Goal: Task Accomplishment & Management: Manage account settings

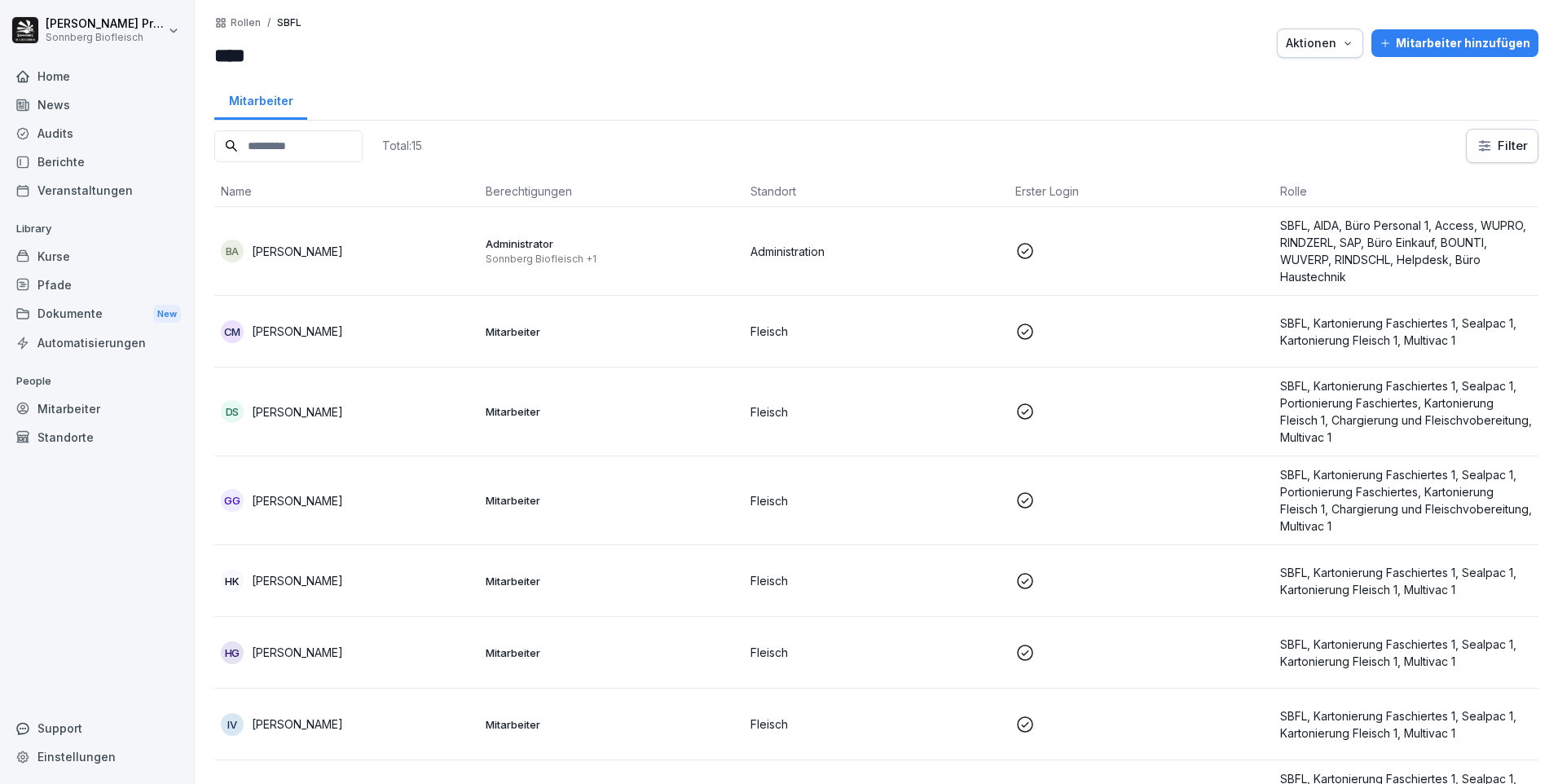
click at [99, 114] on div "News" at bounding box center [97, 104] width 178 height 28
click at [98, 120] on div "Audits" at bounding box center [97, 133] width 178 height 28
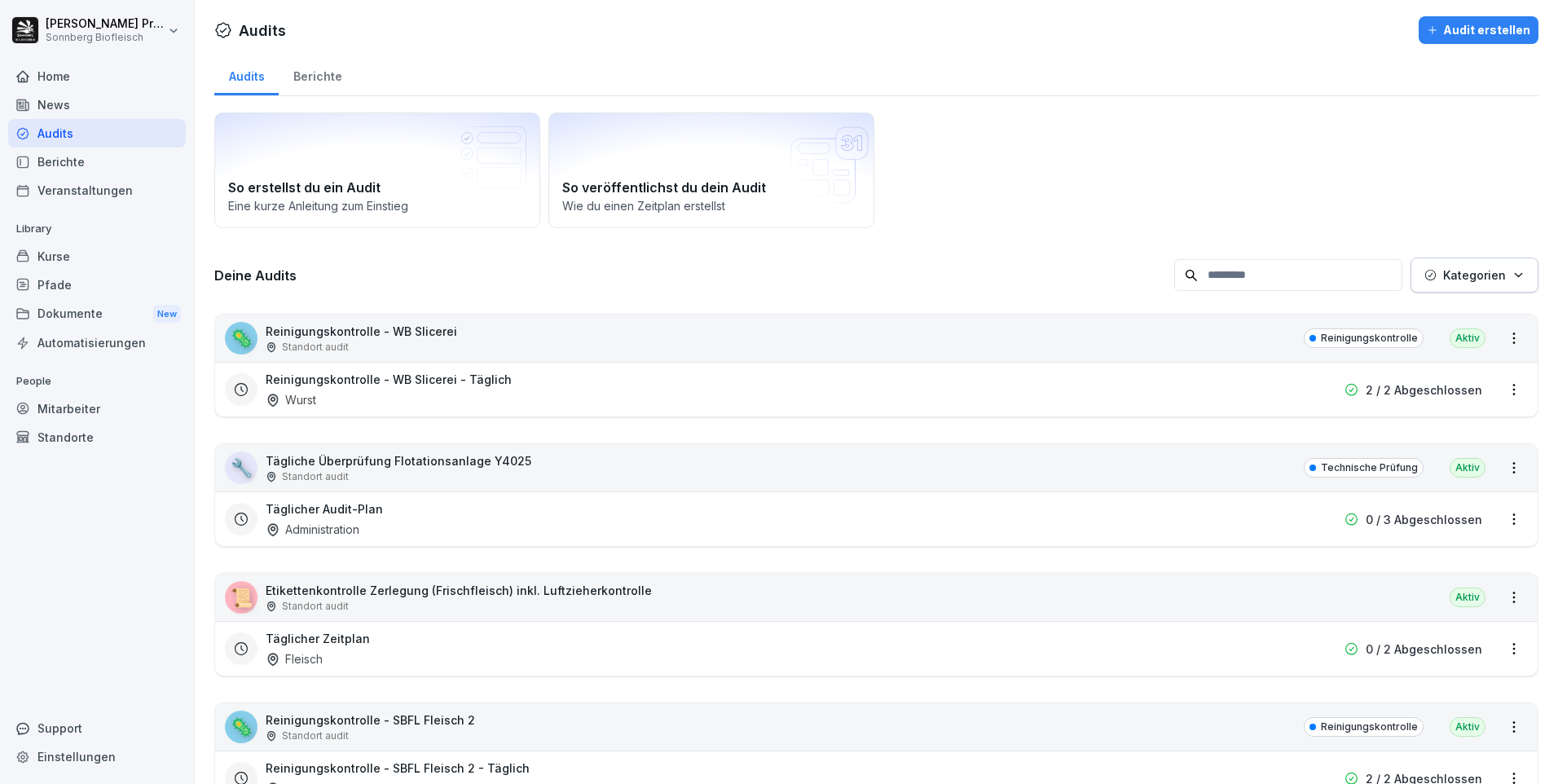
click at [1266, 268] on input at bounding box center [1289, 275] width 228 height 32
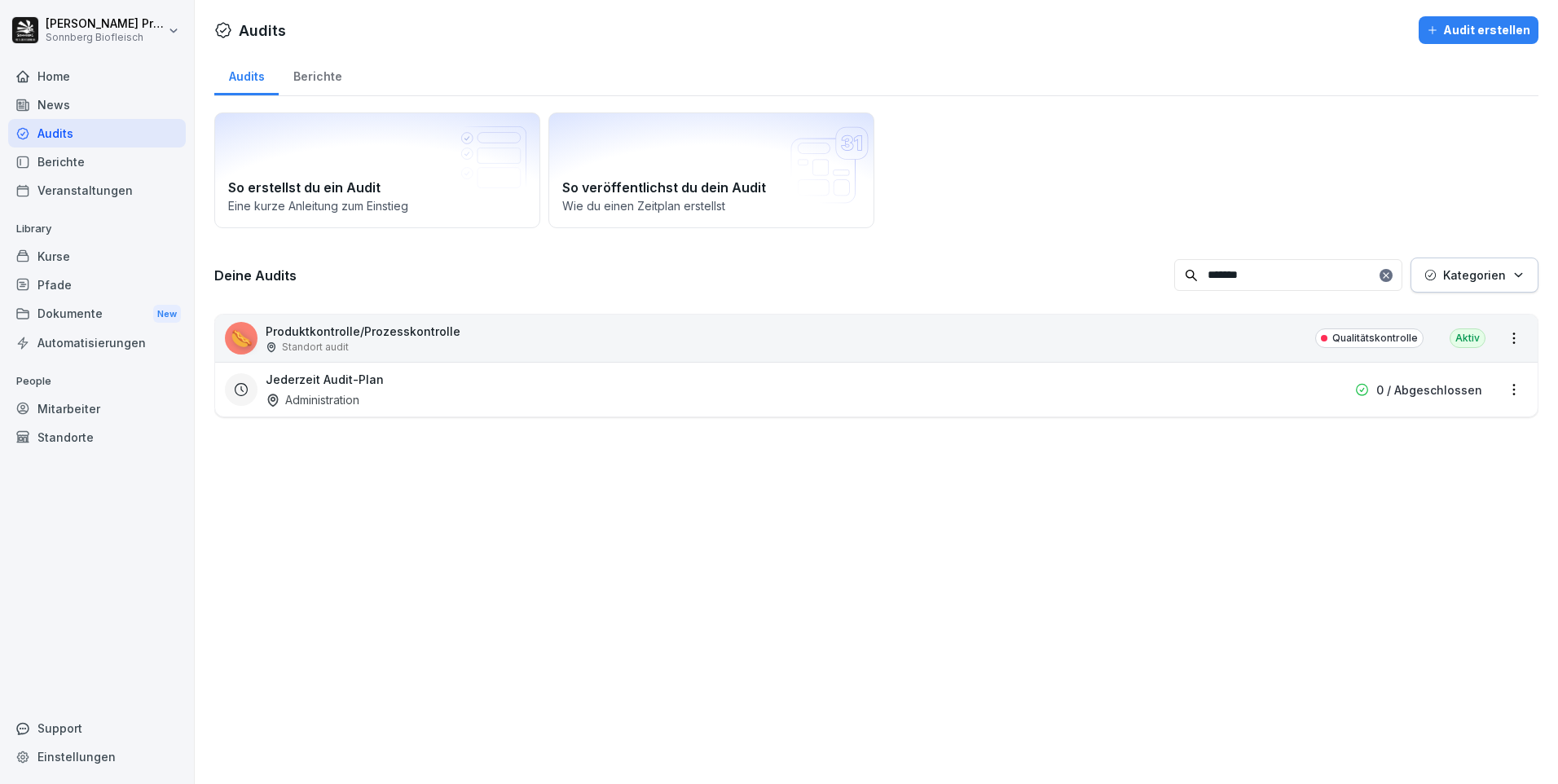
type input "*******"
click at [526, 332] on div "🌭 Produktkontrolle/Prozesskontrolle Standort audit Qualitätskontrolle Aktiv" at bounding box center [877, 338] width 1323 height 47
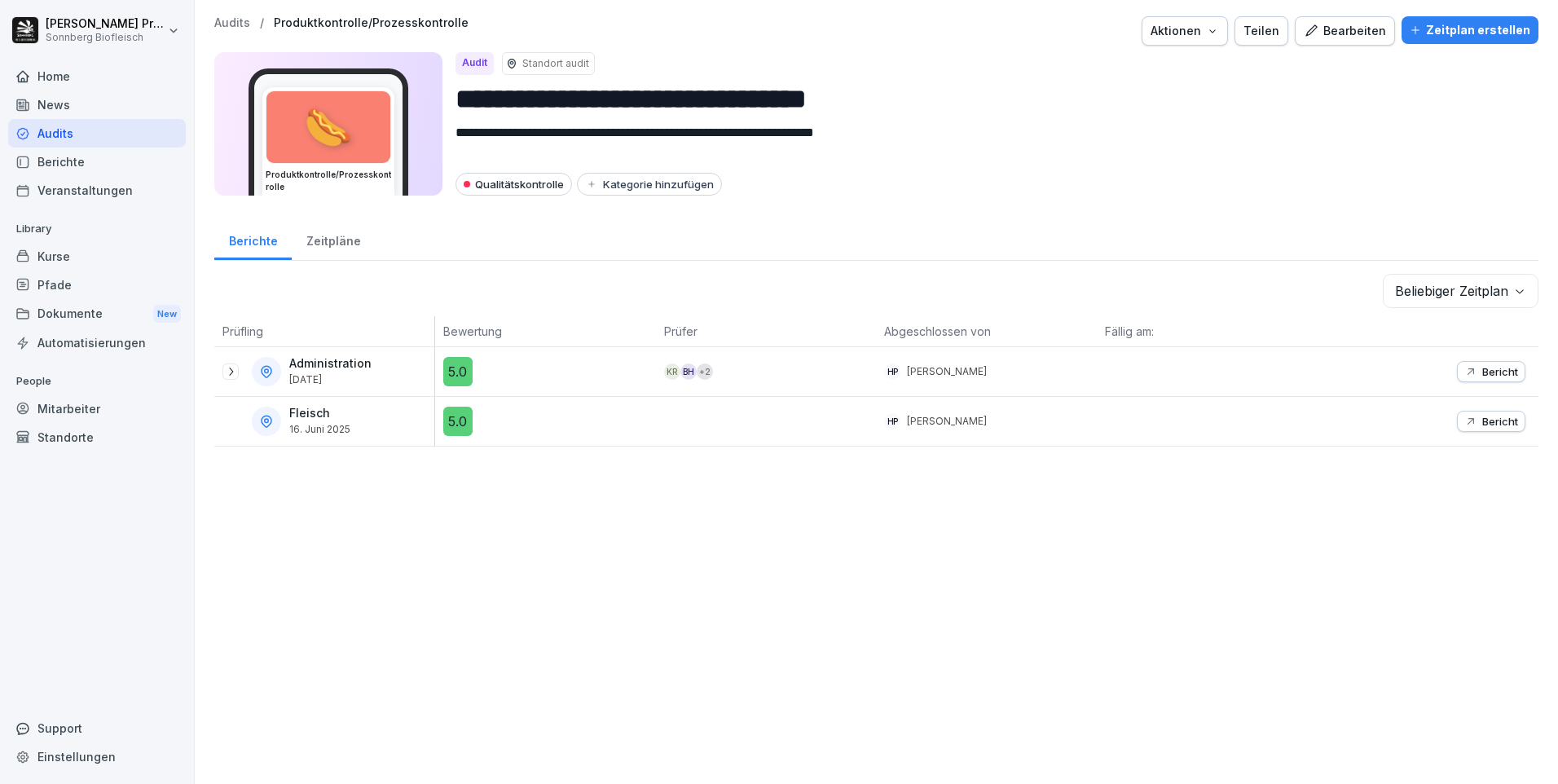
click at [234, 370] on icon at bounding box center [231, 371] width 13 height 13
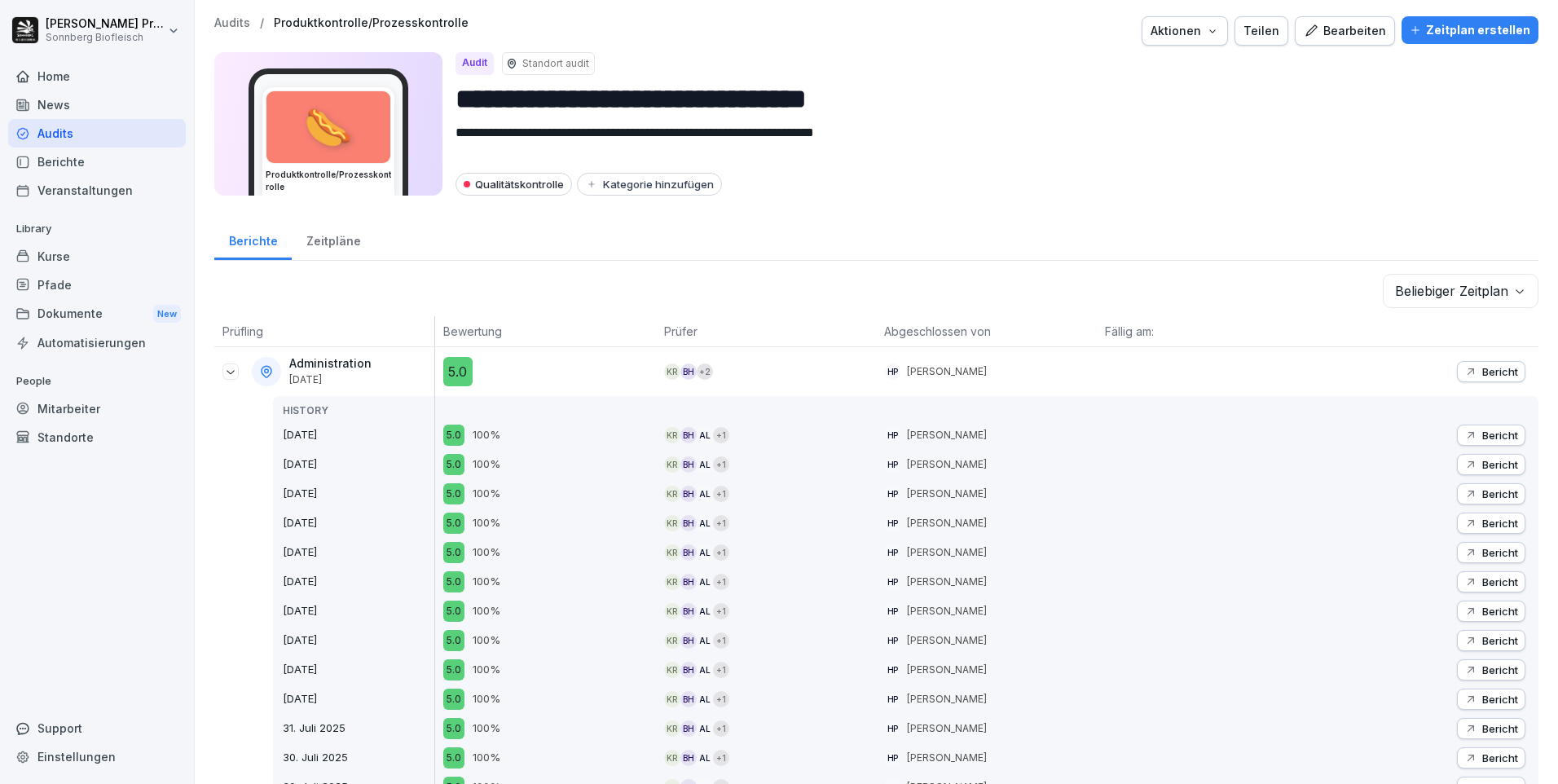
click at [1483, 370] on p "Bericht" at bounding box center [1501, 371] width 36 height 13
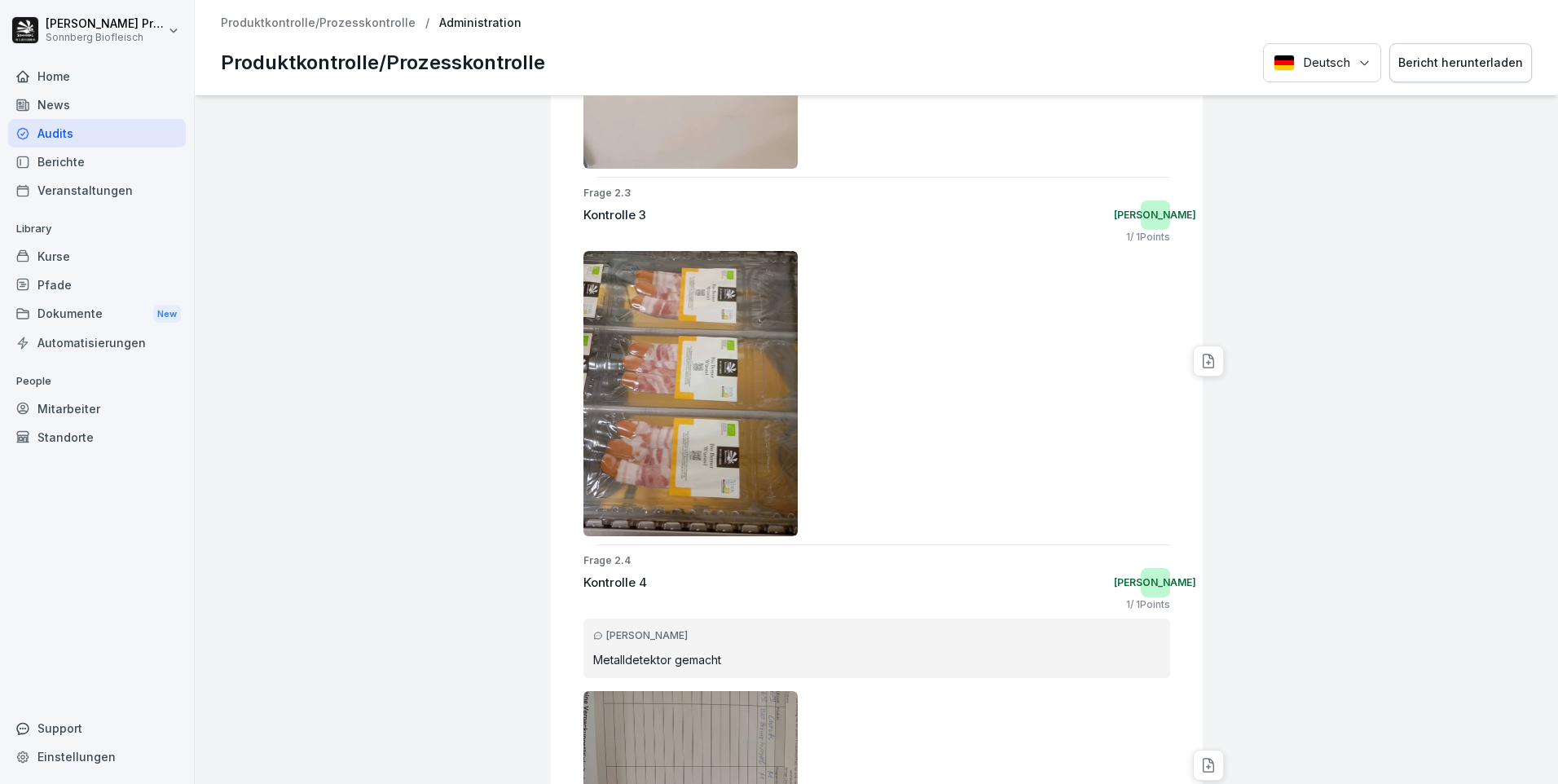
scroll to position [1222, 0]
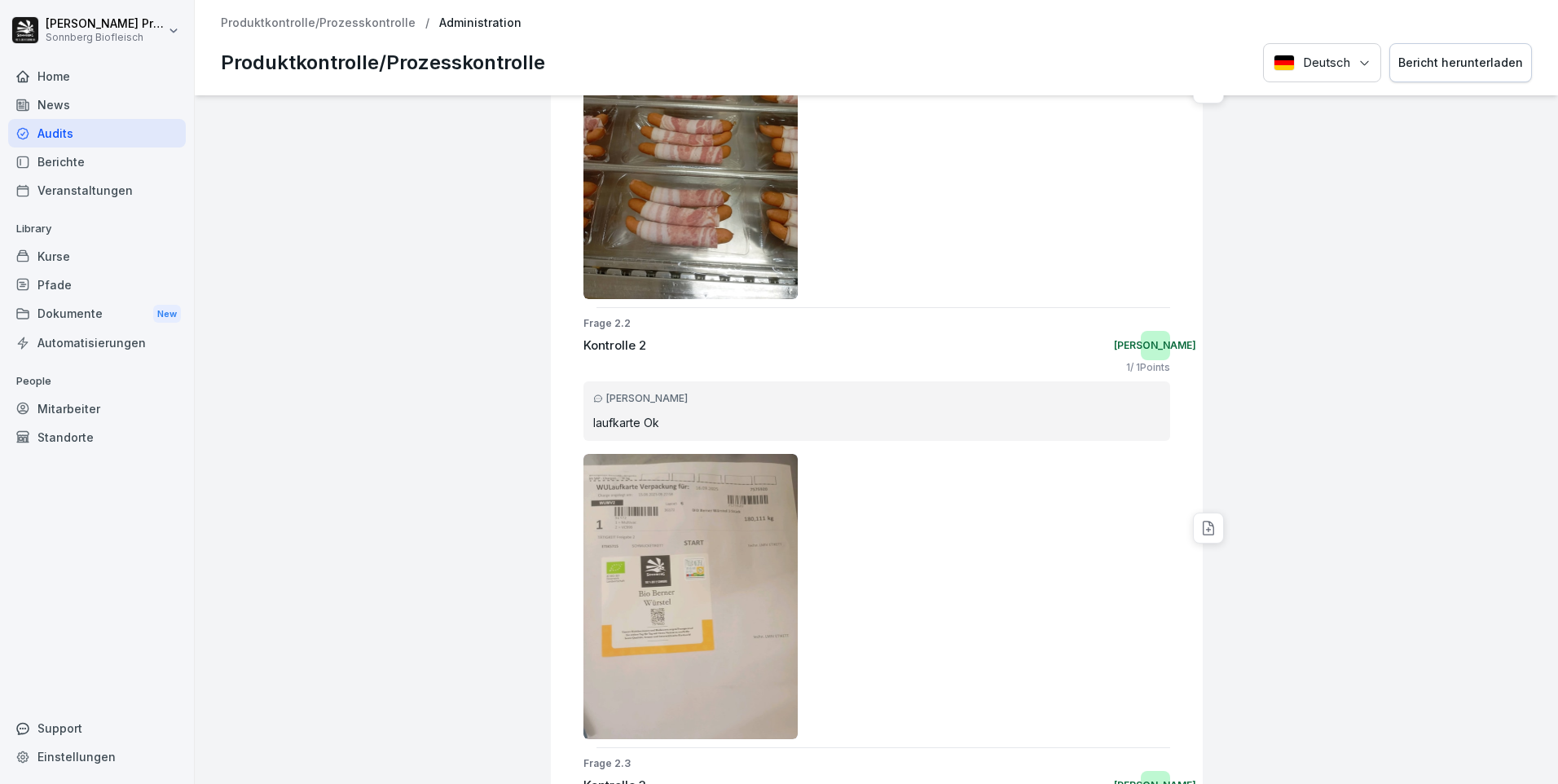
click at [1444, 54] on div "Bericht herunterladen" at bounding box center [1460, 62] width 124 height 18
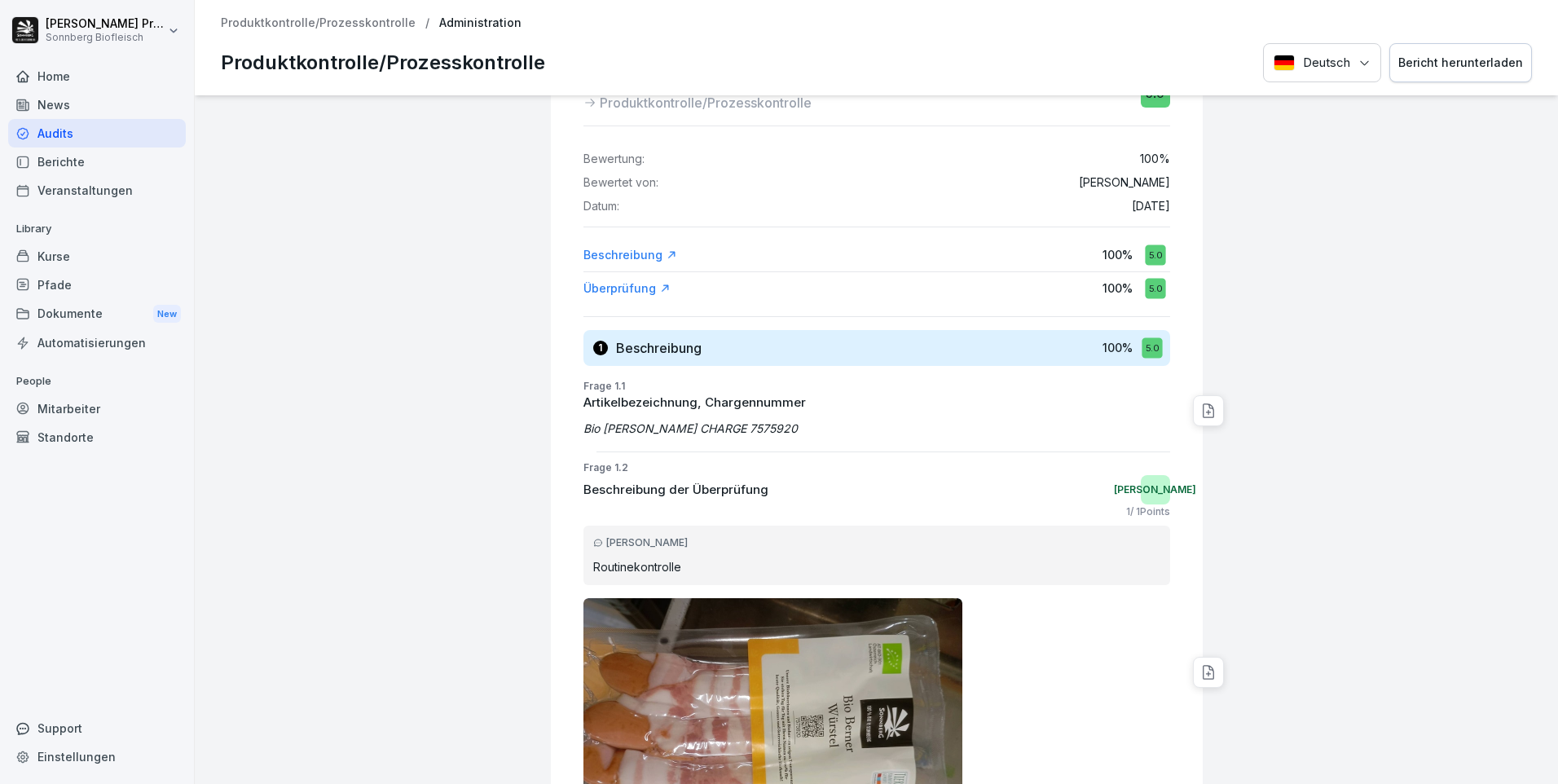
scroll to position [0, 0]
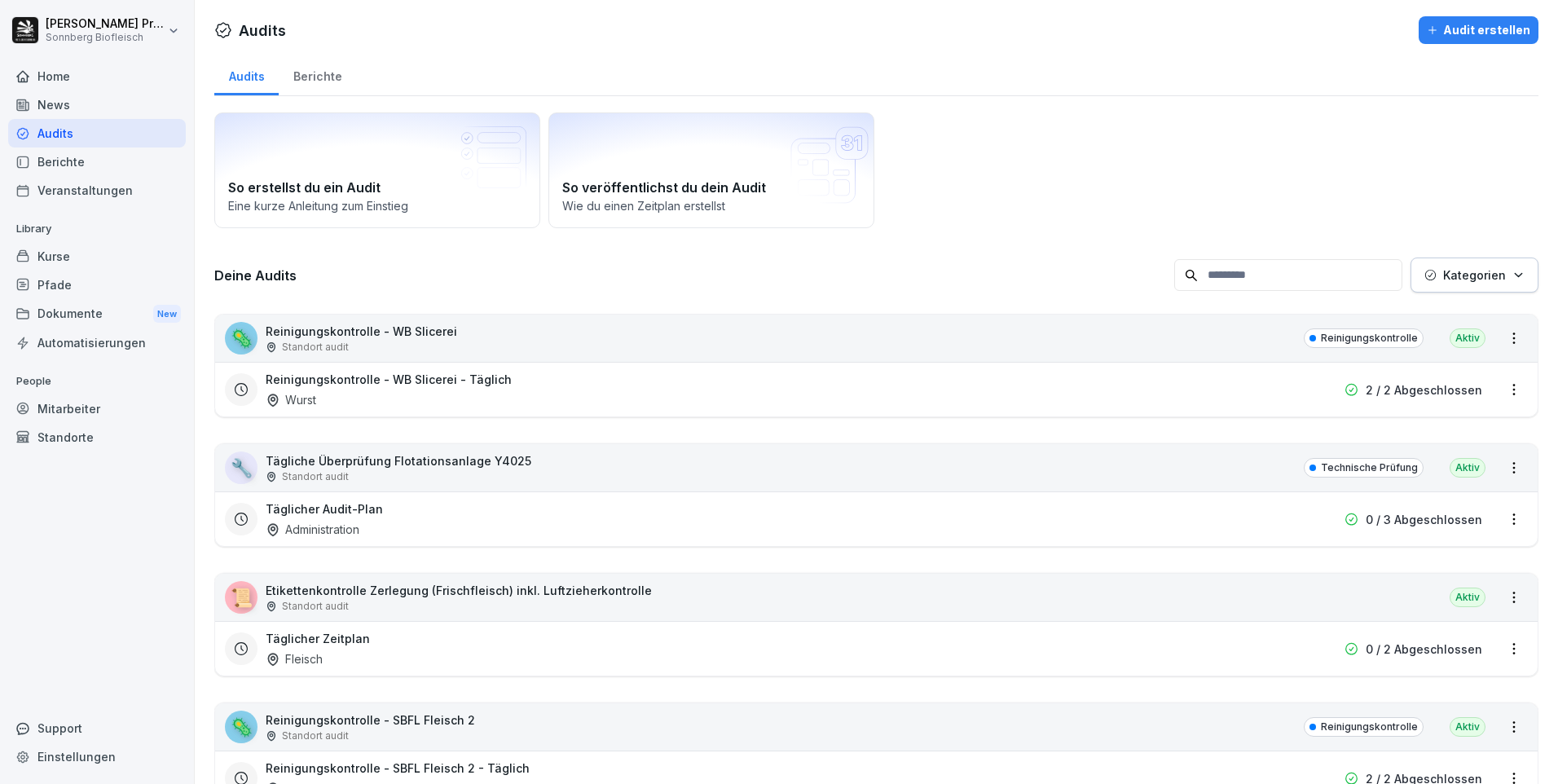
click at [128, 408] on div "Mitarbeiter" at bounding box center [97, 408] width 178 height 28
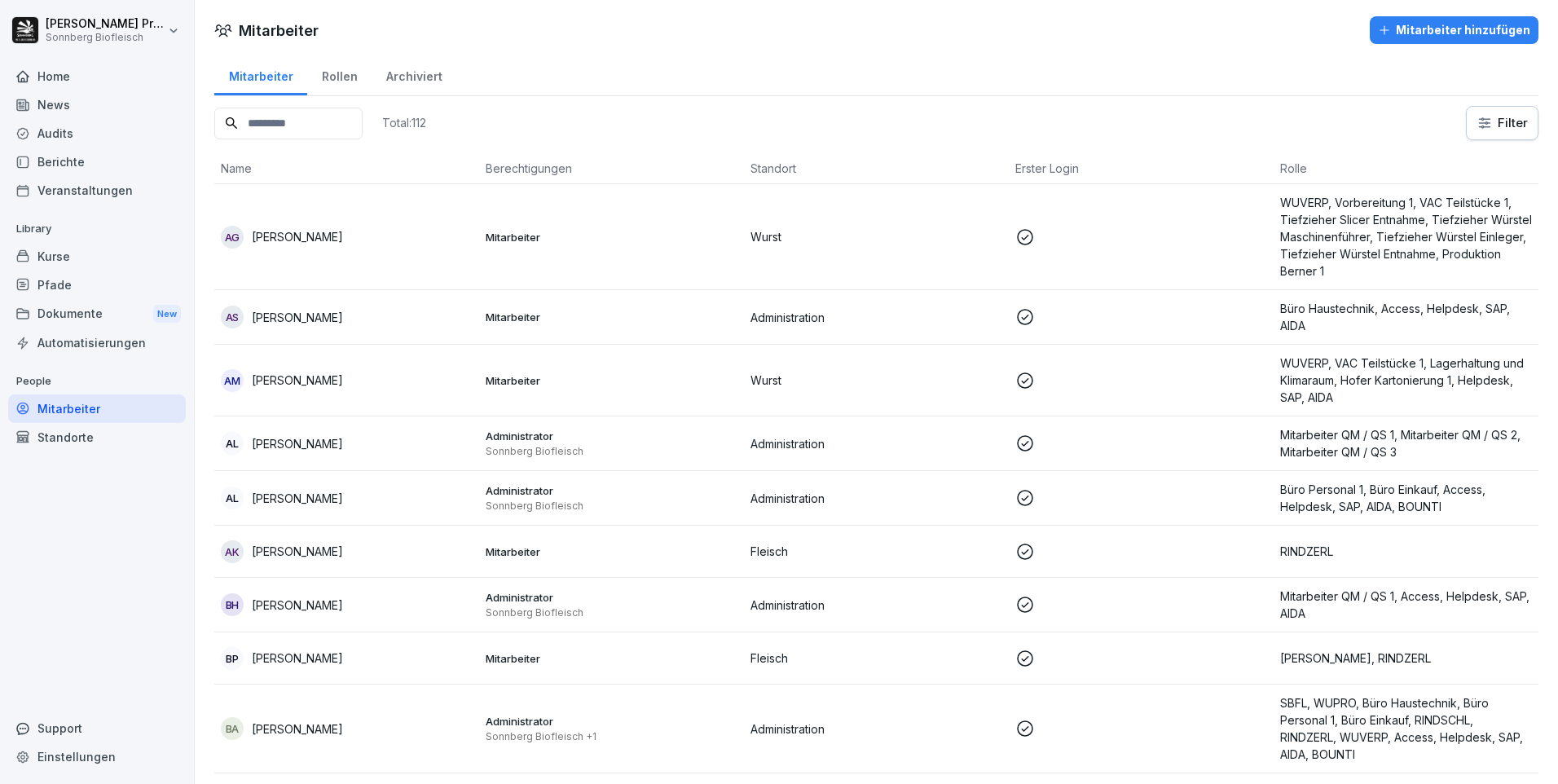
click at [333, 76] on div "Rollen" at bounding box center [339, 74] width 65 height 41
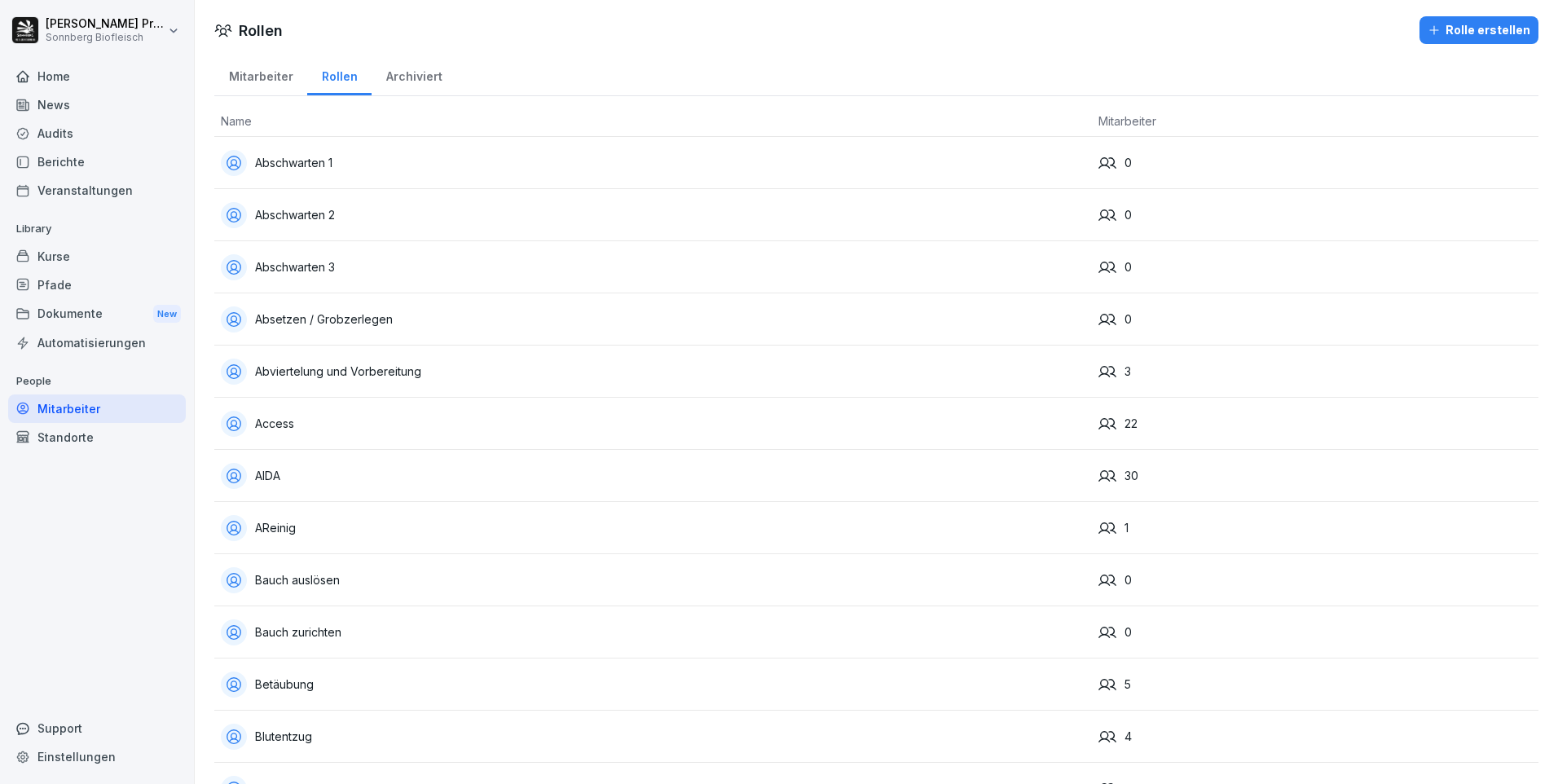
click at [439, 374] on div "Abviertelung und Vorbereitung" at bounding box center [653, 371] width 864 height 26
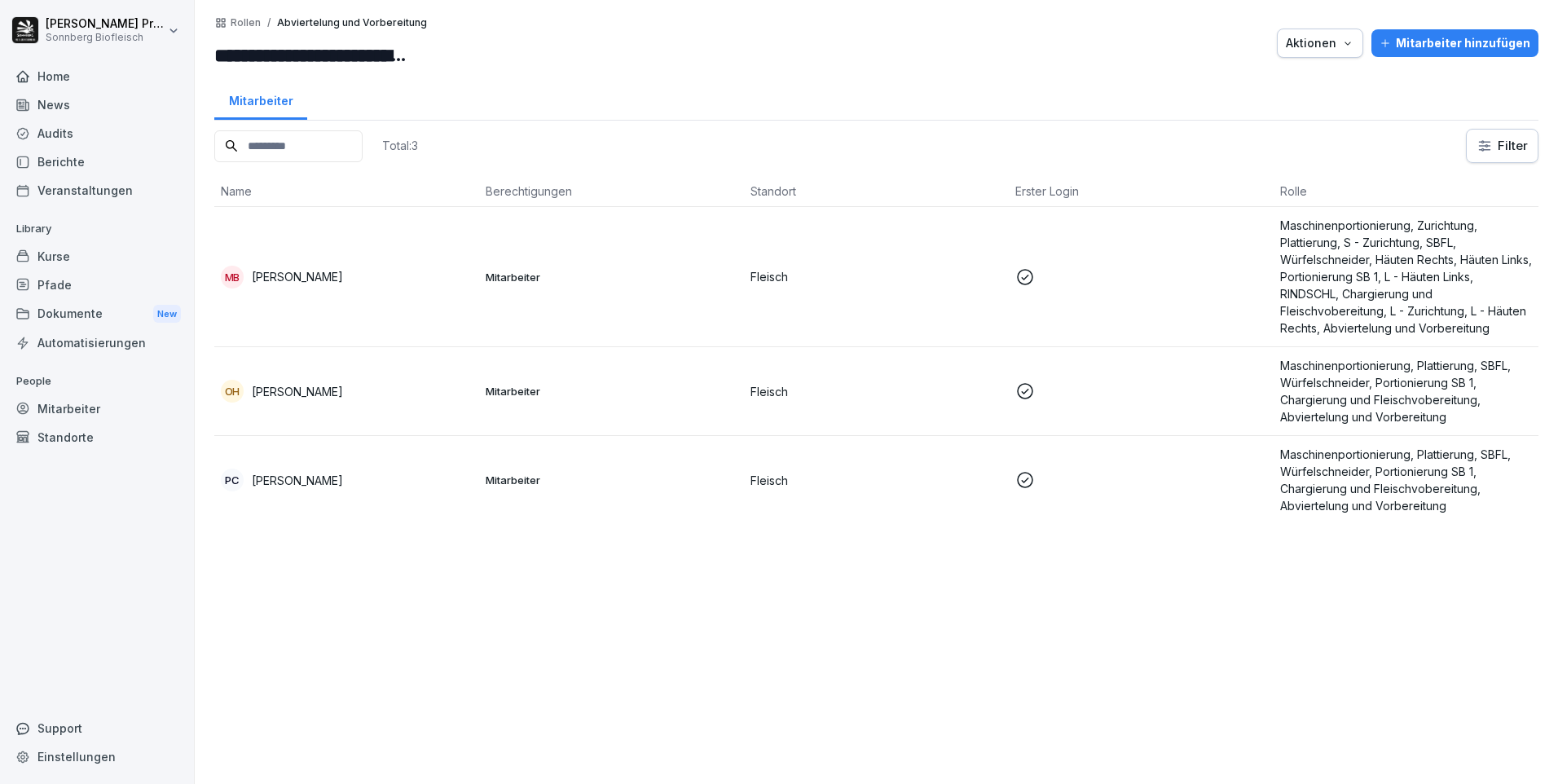
click at [243, 22] on p "Rollen" at bounding box center [245, 22] width 30 height 11
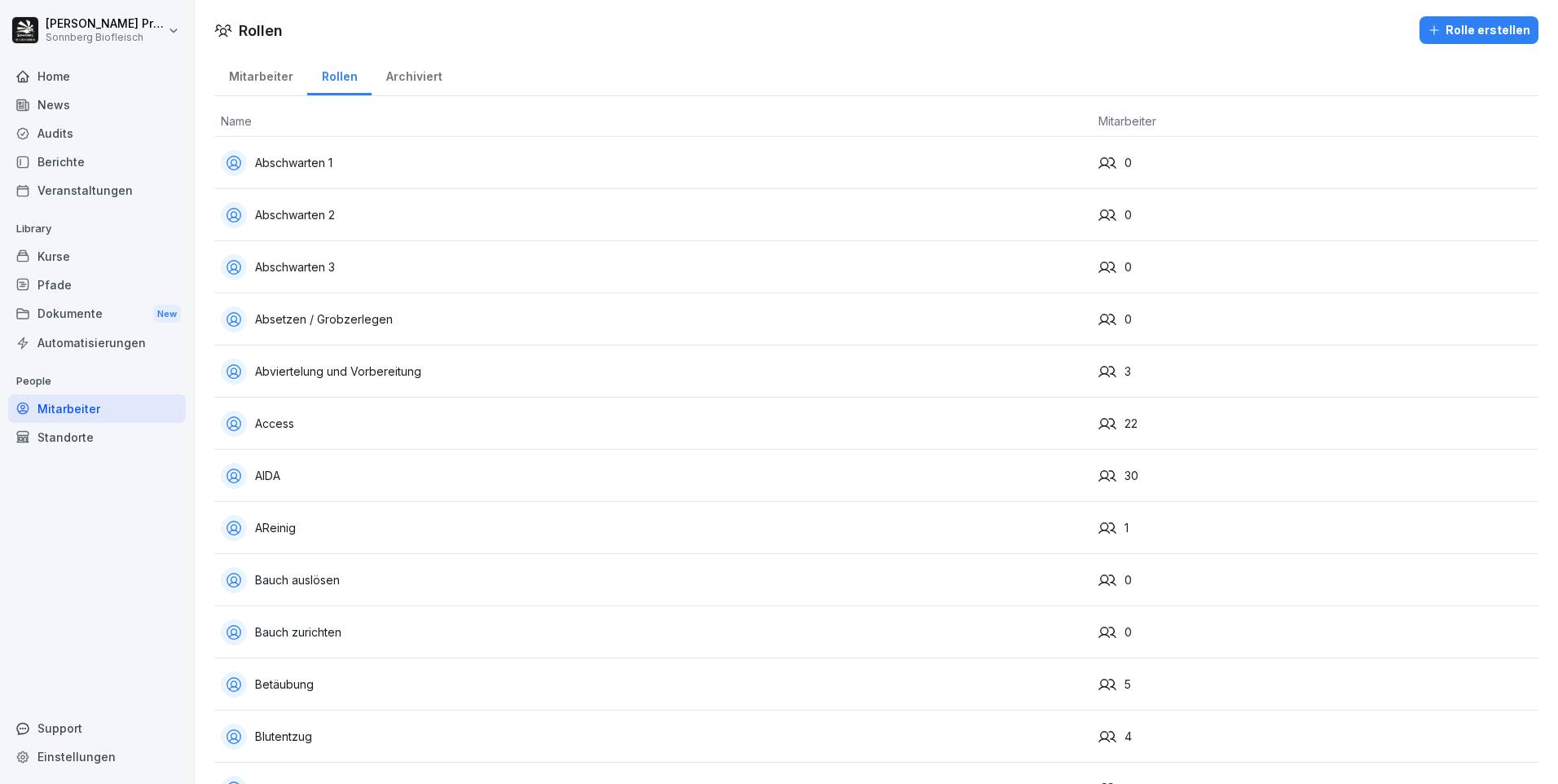
click at [271, 78] on div "Mitarbeiter" at bounding box center [261, 74] width 93 height 41
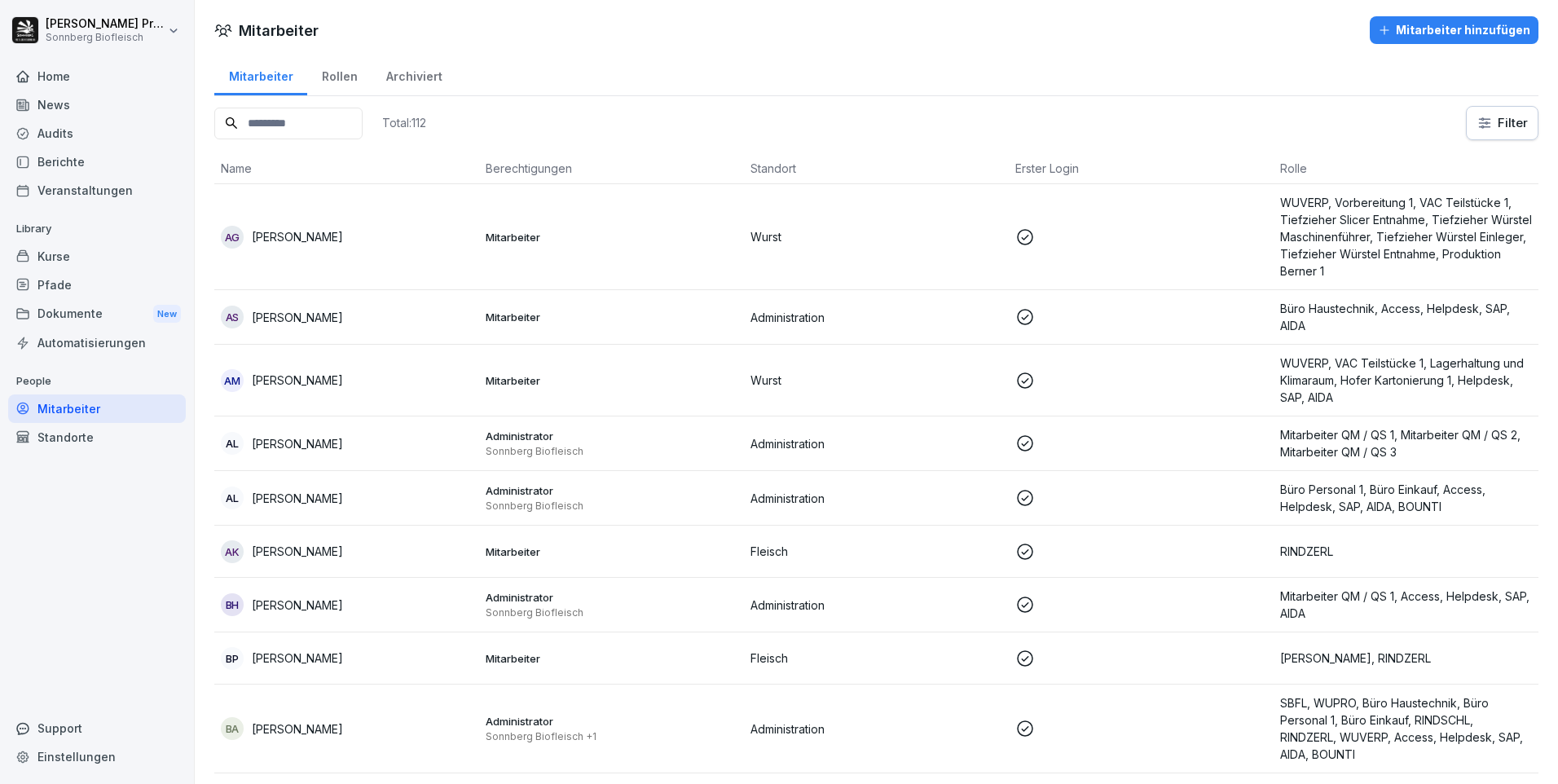
click at [1482, 123] on html "Horst Preßlauer Sonnberg Biofleisch Home News Audits Berichte Veranstaltungen L…" at bounding box center [779, 392] width 1558 height 784
click at [1090, 62] on html "Horst Preßlauer Sonnberg Biofleisch Home News Audits Berichte Veranstaltungen L…" at bounding box center [779, 392] width 1558 height 784
click at [221, 29] on icon at bounding box center [224, 30] width 17 height 12
click at [770, 39] on div "Mitarbeiter Mitarbeiter hinzufügen" at bounding box center [877, 30] width 1364 height 28
click at [413, 75] on div "Archiviert" at bounding box center [414, 74] width 85 height 41
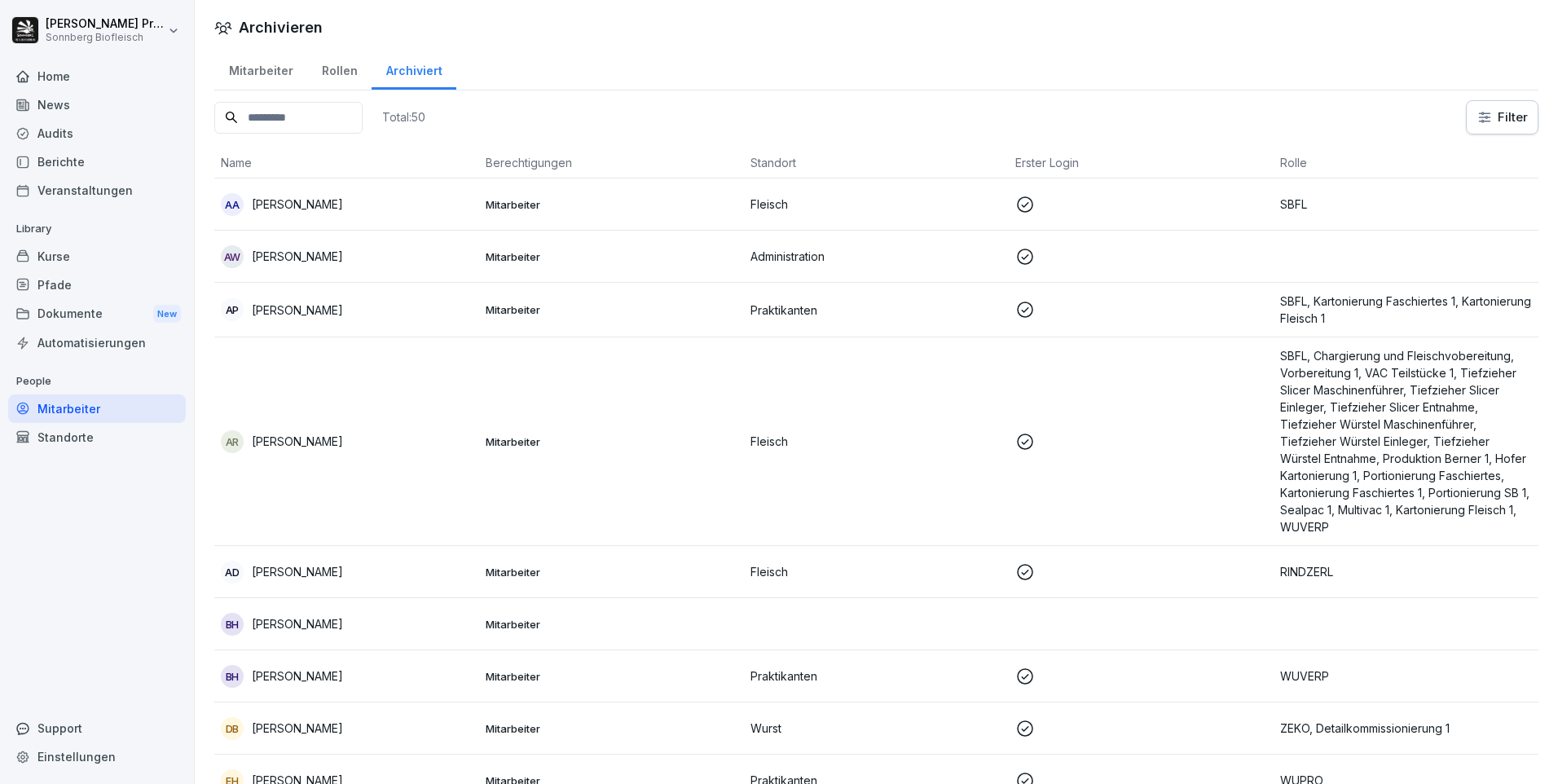
click at [268, 76] on div "Mitarbeiter" at bounding box center [261, 69] width 93 height 41
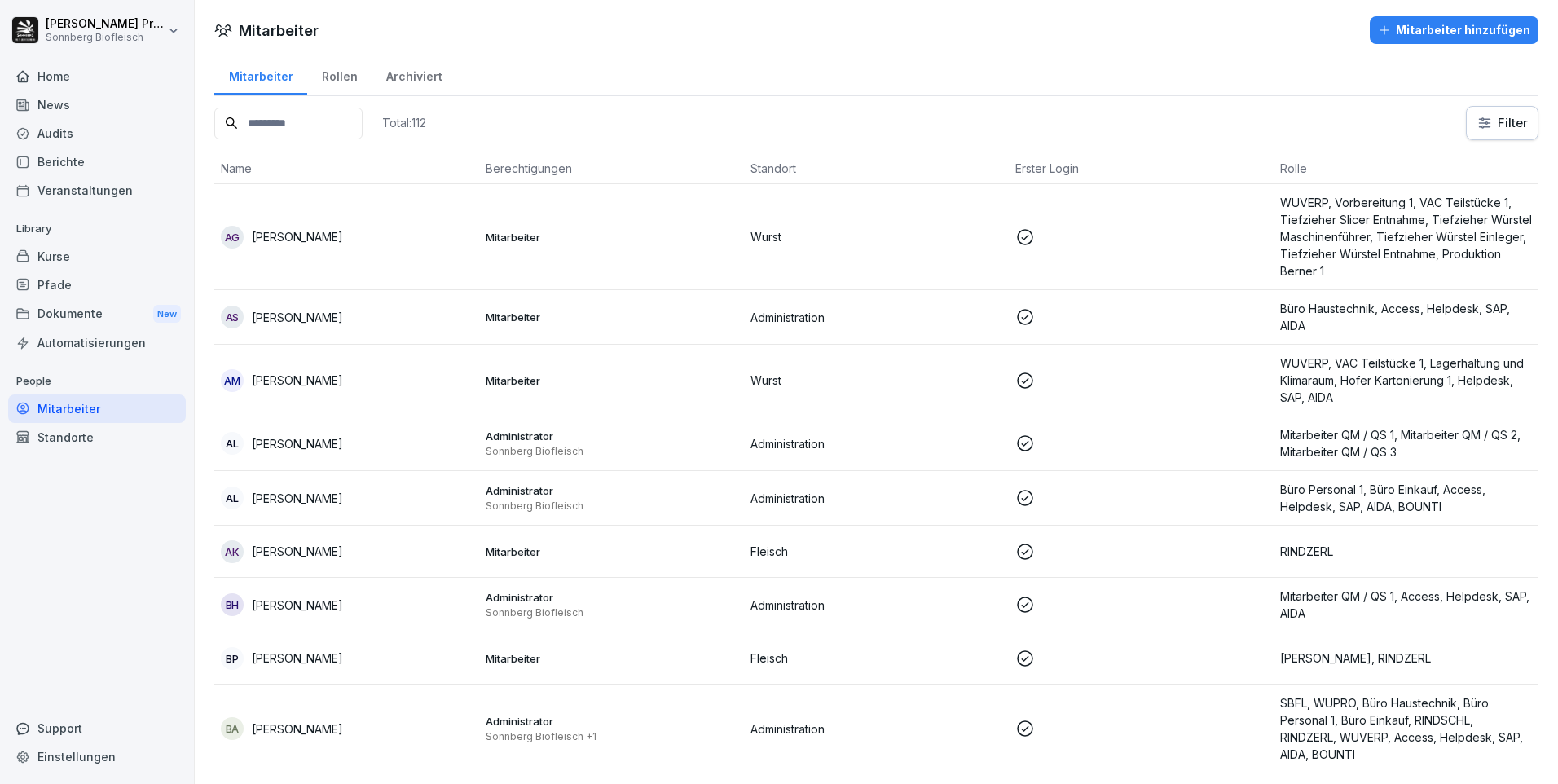
click at [1022, 234] on icon at bounding box center [1025, 237] width 20 height 20
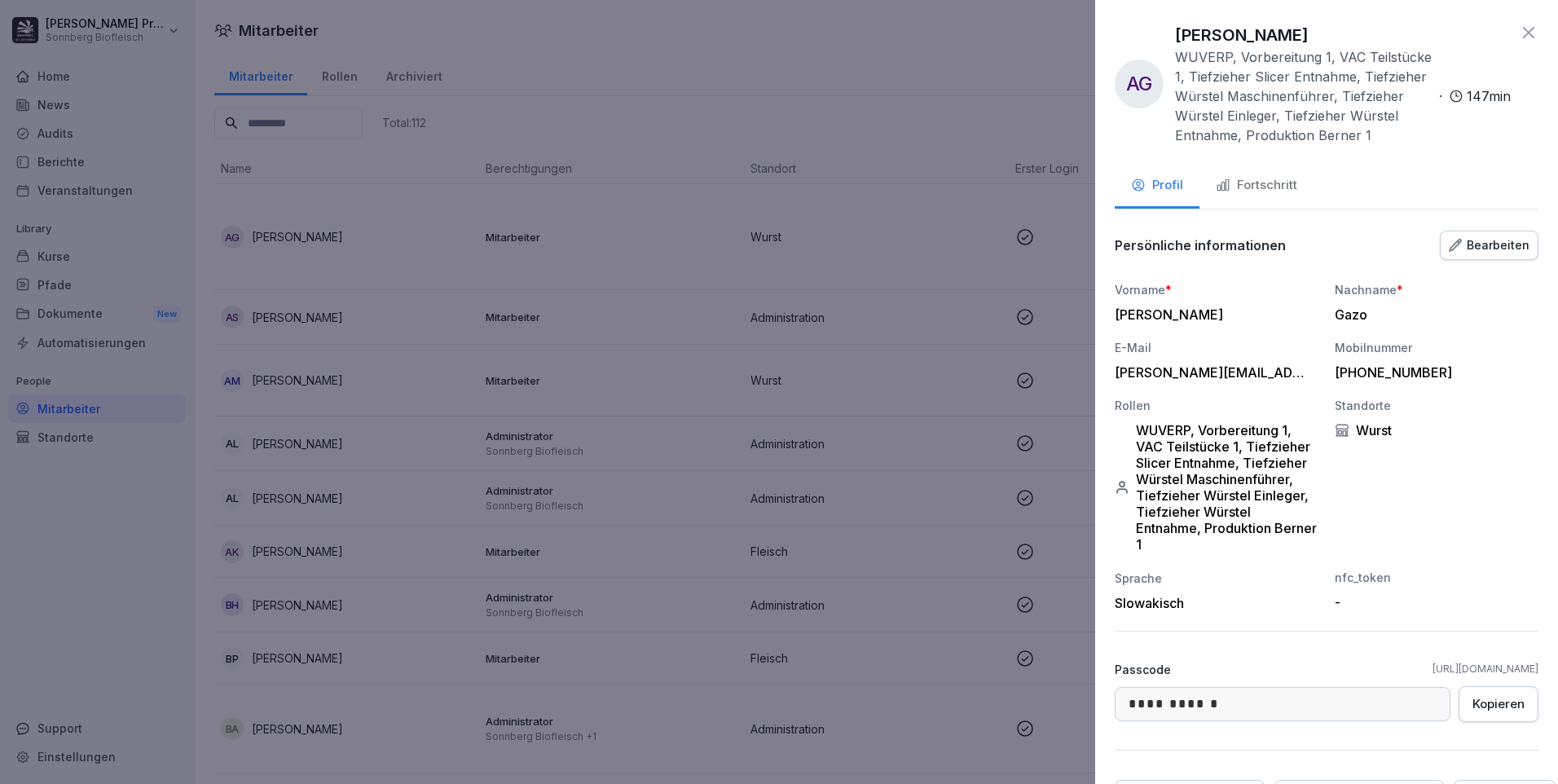
click at [1523, 28] on icon at bounding box center [1529, 32] width 20 height 20
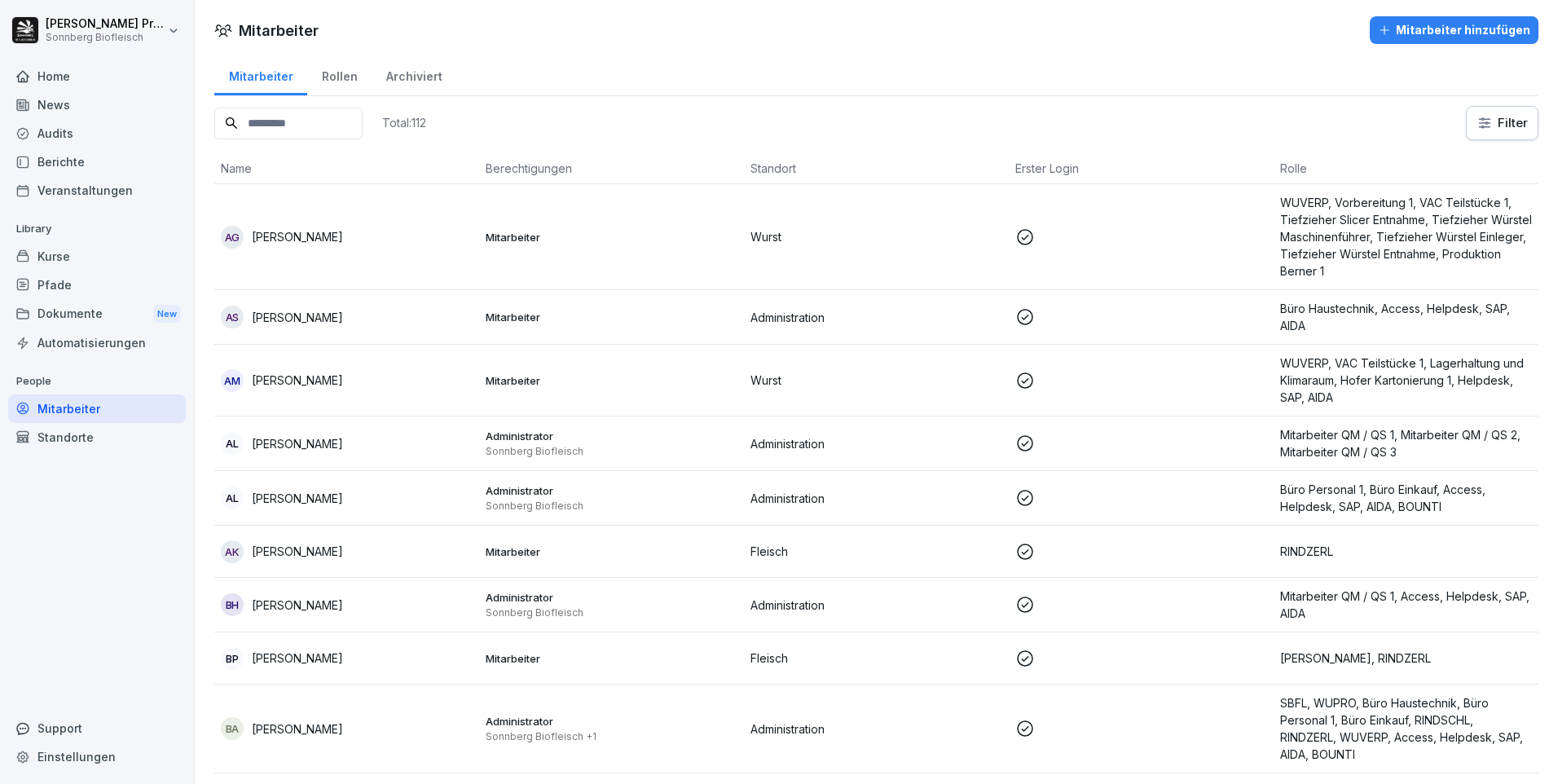
click at [140, 262] on div "Kurse" at bounding box center [97, 256] width 178 height 28
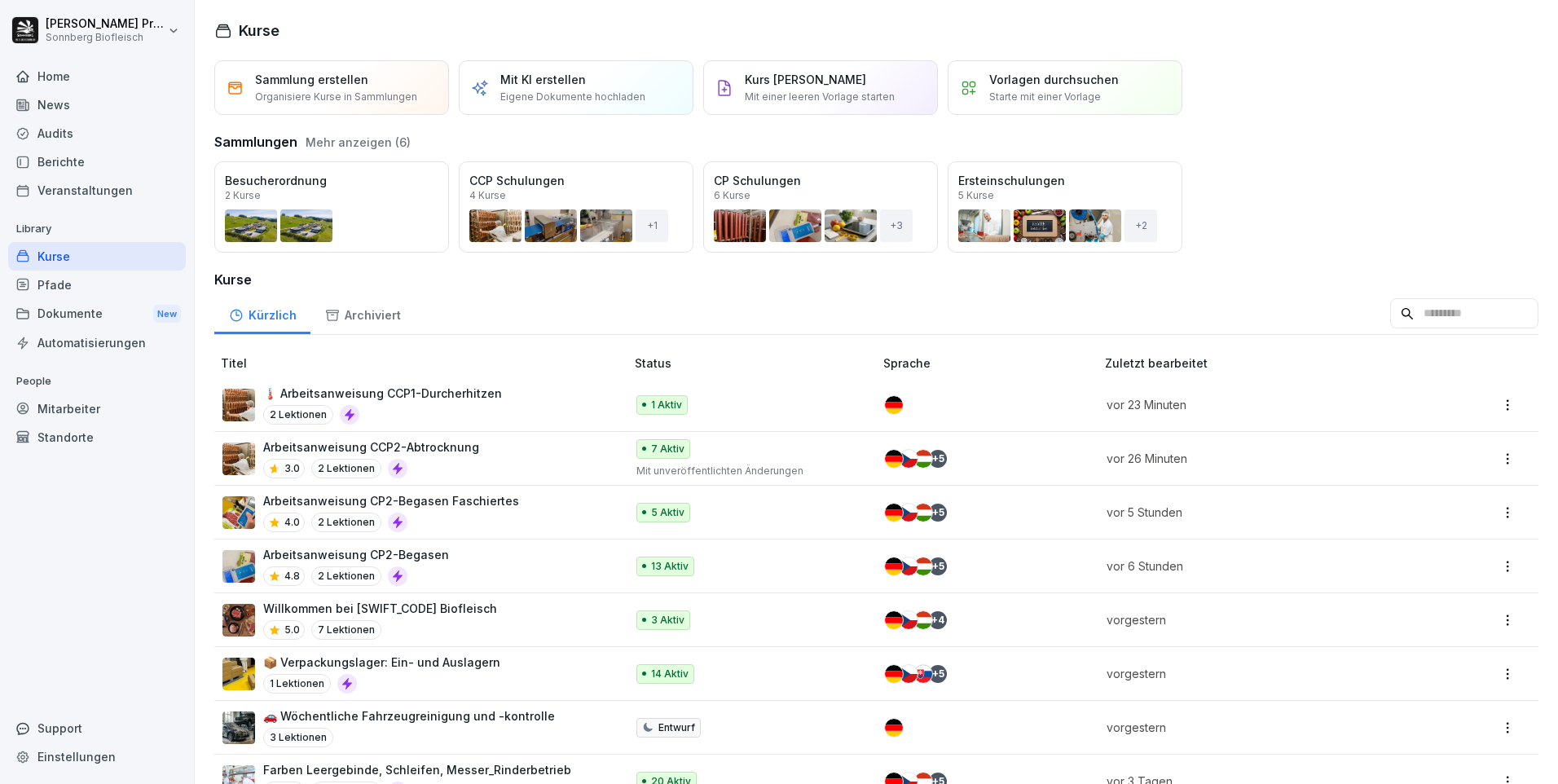
click at [1402, 322] on input at bounding box center [1465, 313] width 149 height 31
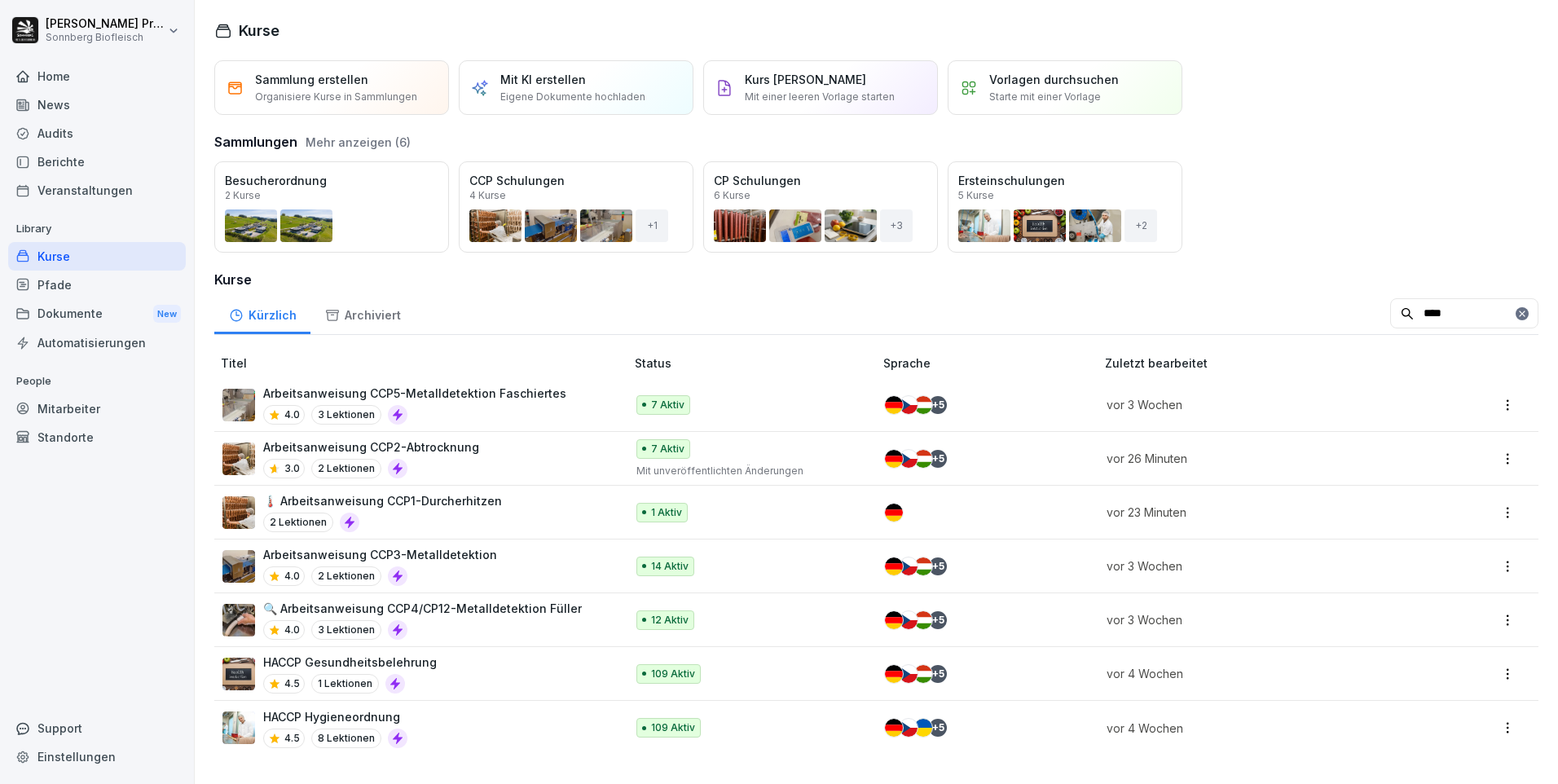
type input "****"
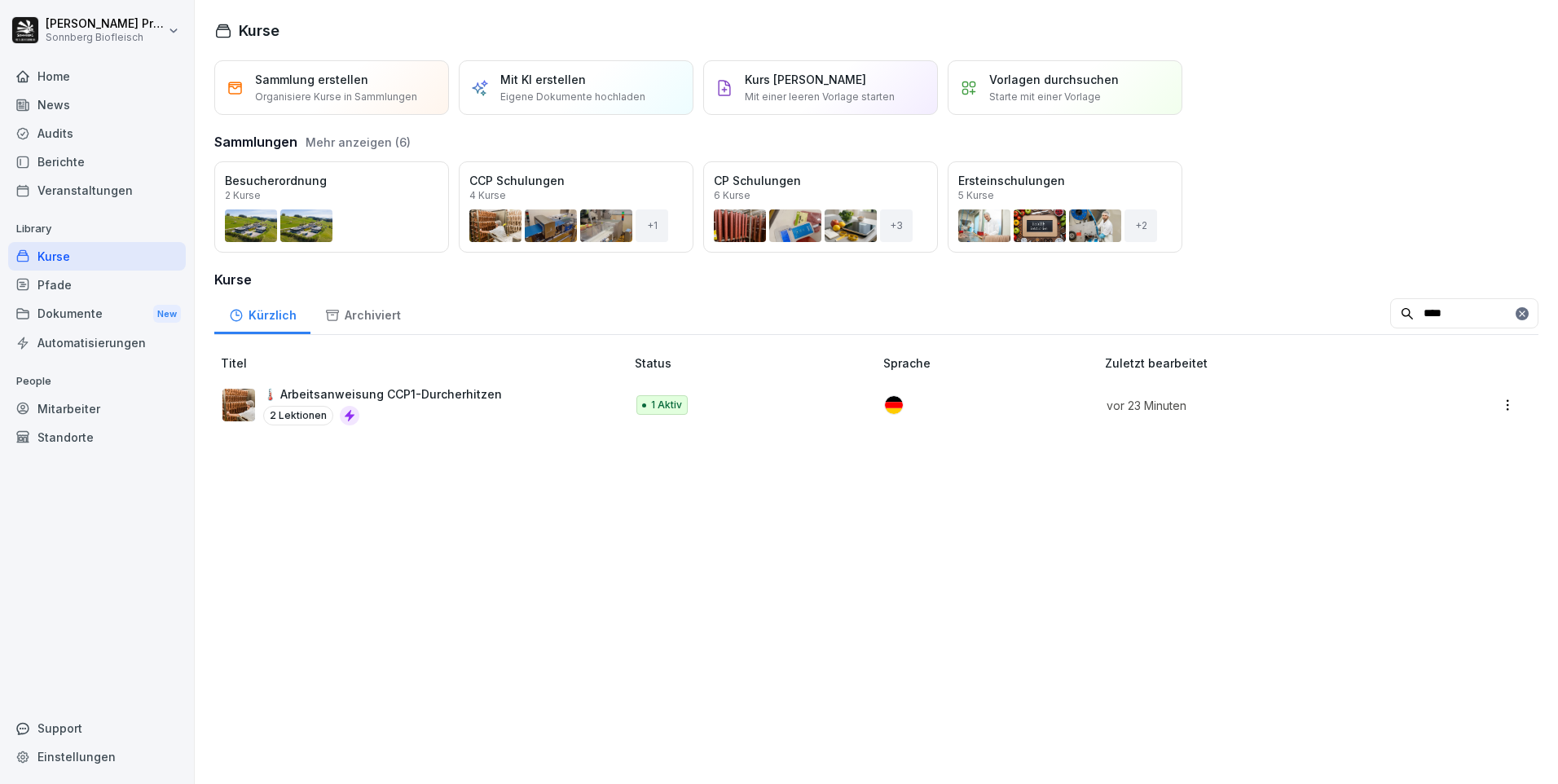
click at [516, 398] on div "🌡️ Arbeitsanweisung CCP1-Durcherhitzen 2 Lektionen" at bounding box center [415, 405] width 386 height 40
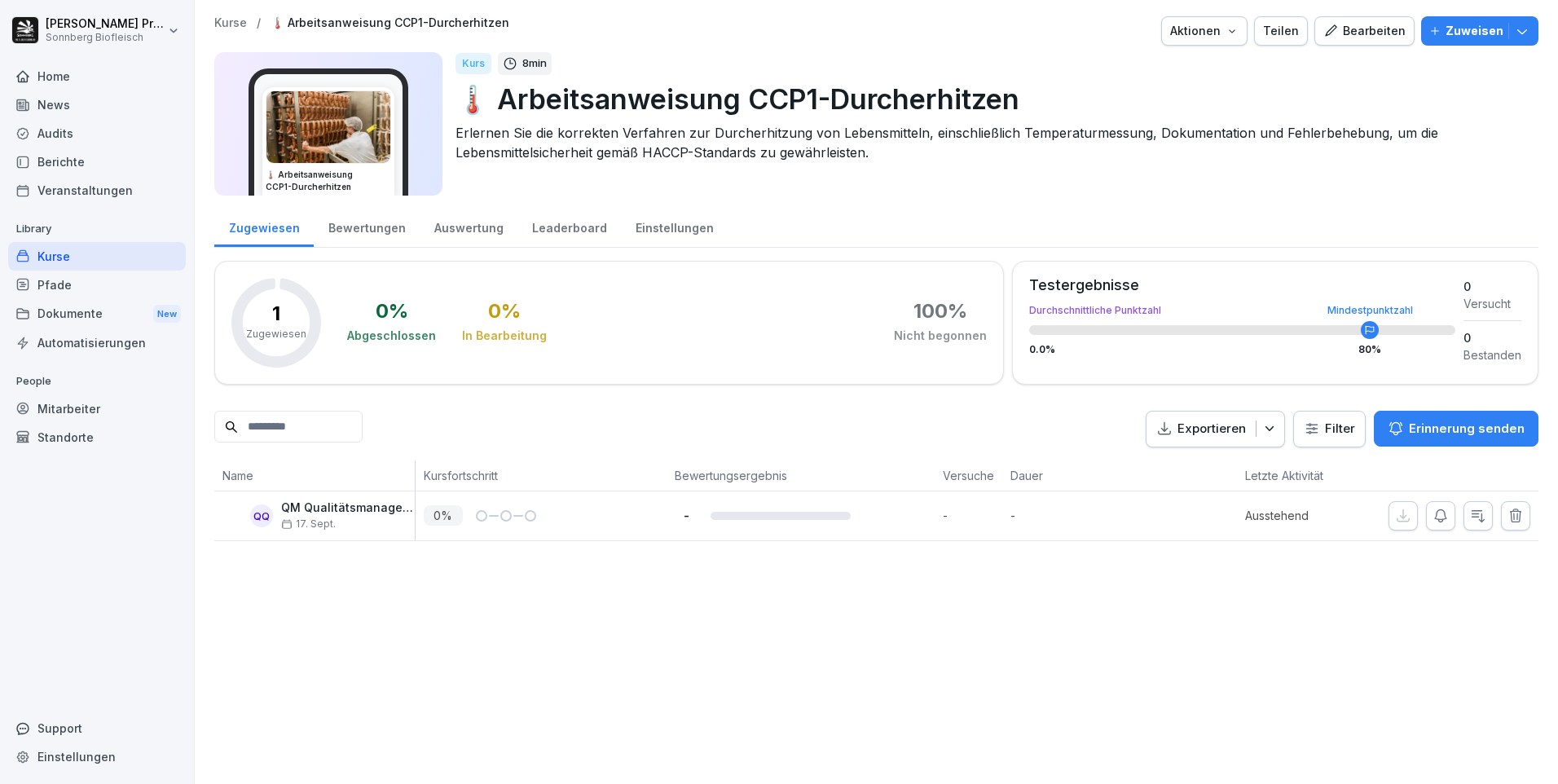
click at [367, 229] on div "Bewertungen" at bounding box center [366, 226] width 106 height 41
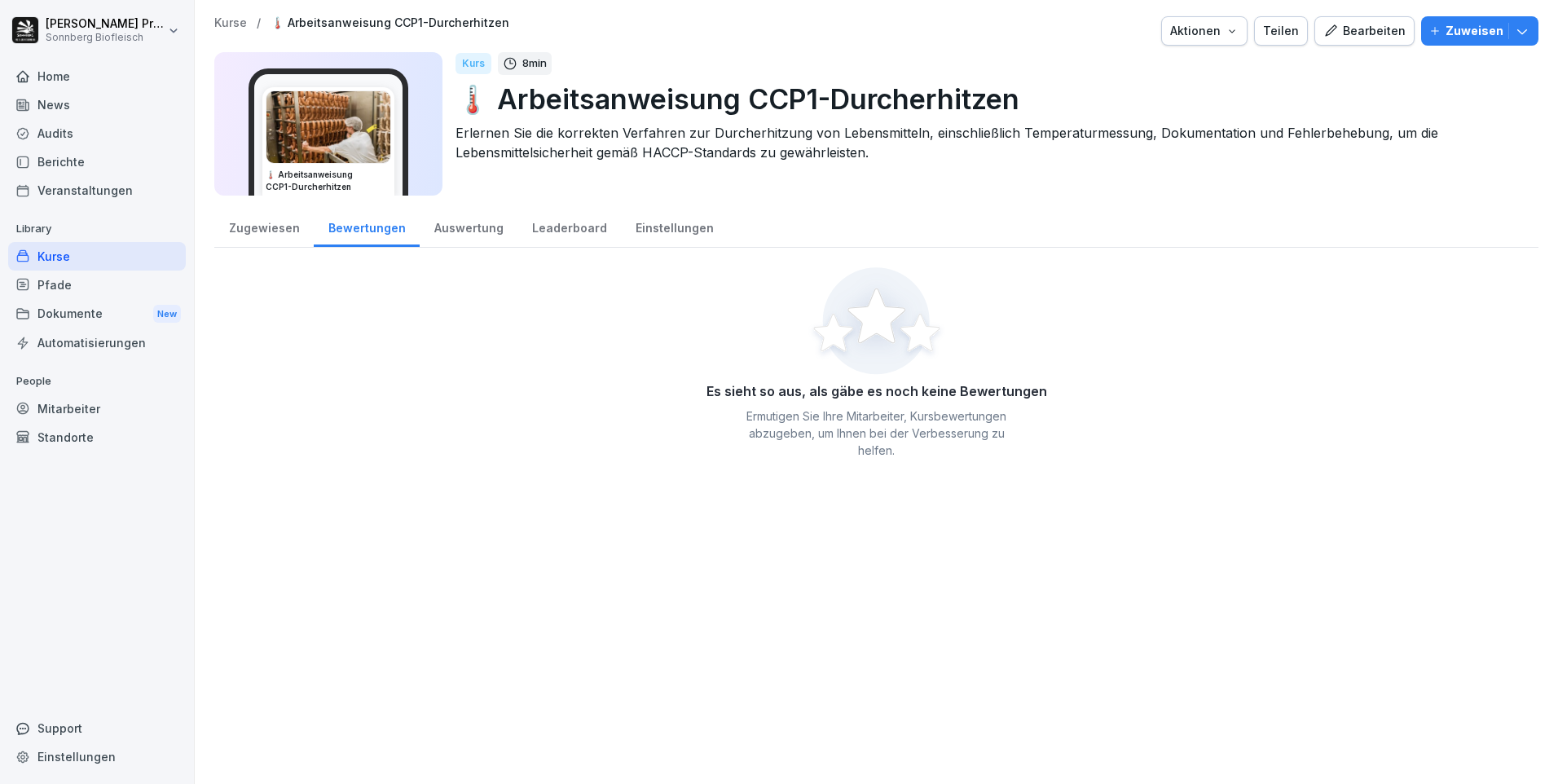
click at [451, 229] on div "Auswertung" at bounding box center [468, 226] width 98 height 41
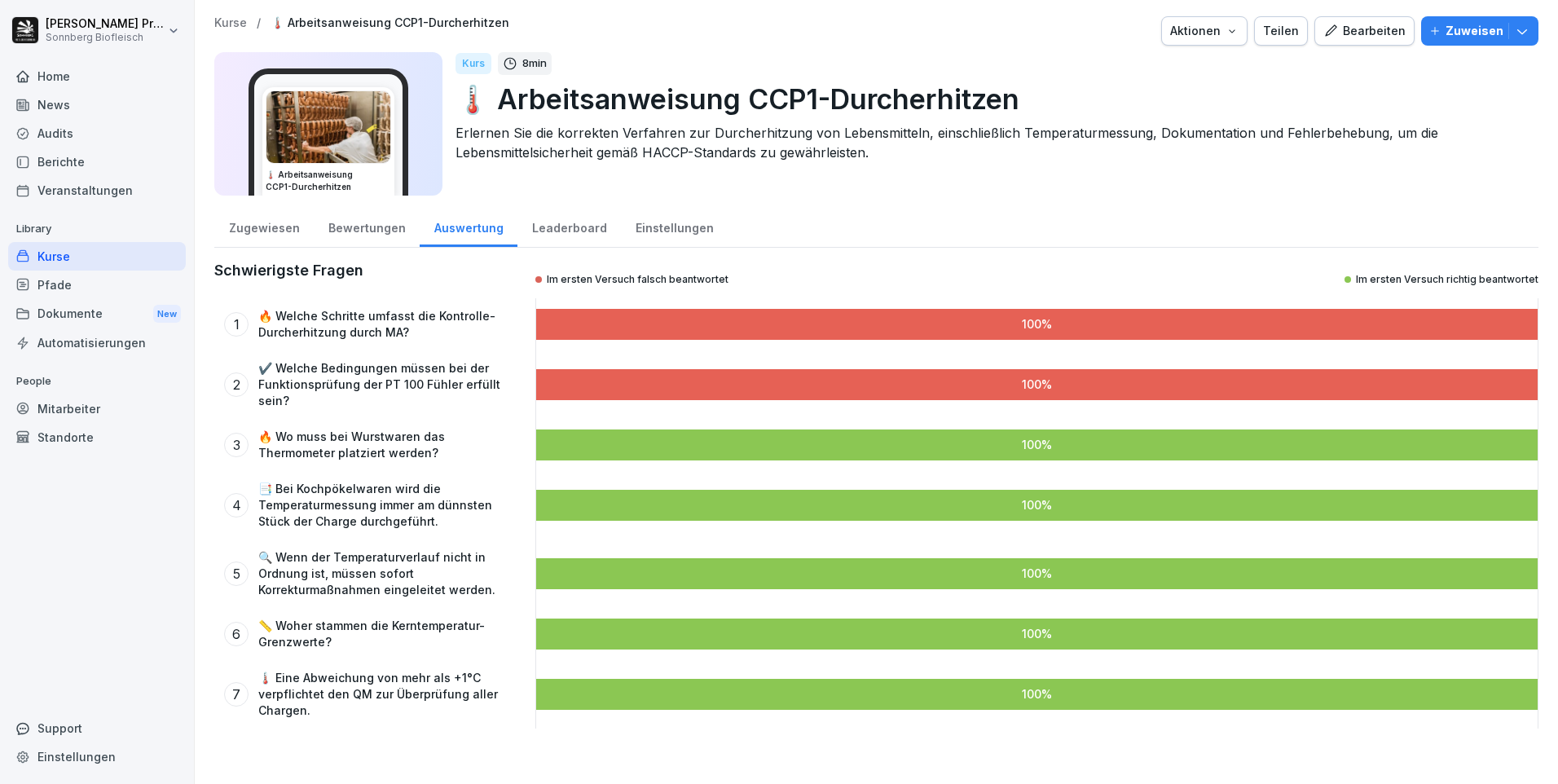
click at [274, 221] on div "Zugewiesen" at bounding box center [263, 226] width 99 height 41
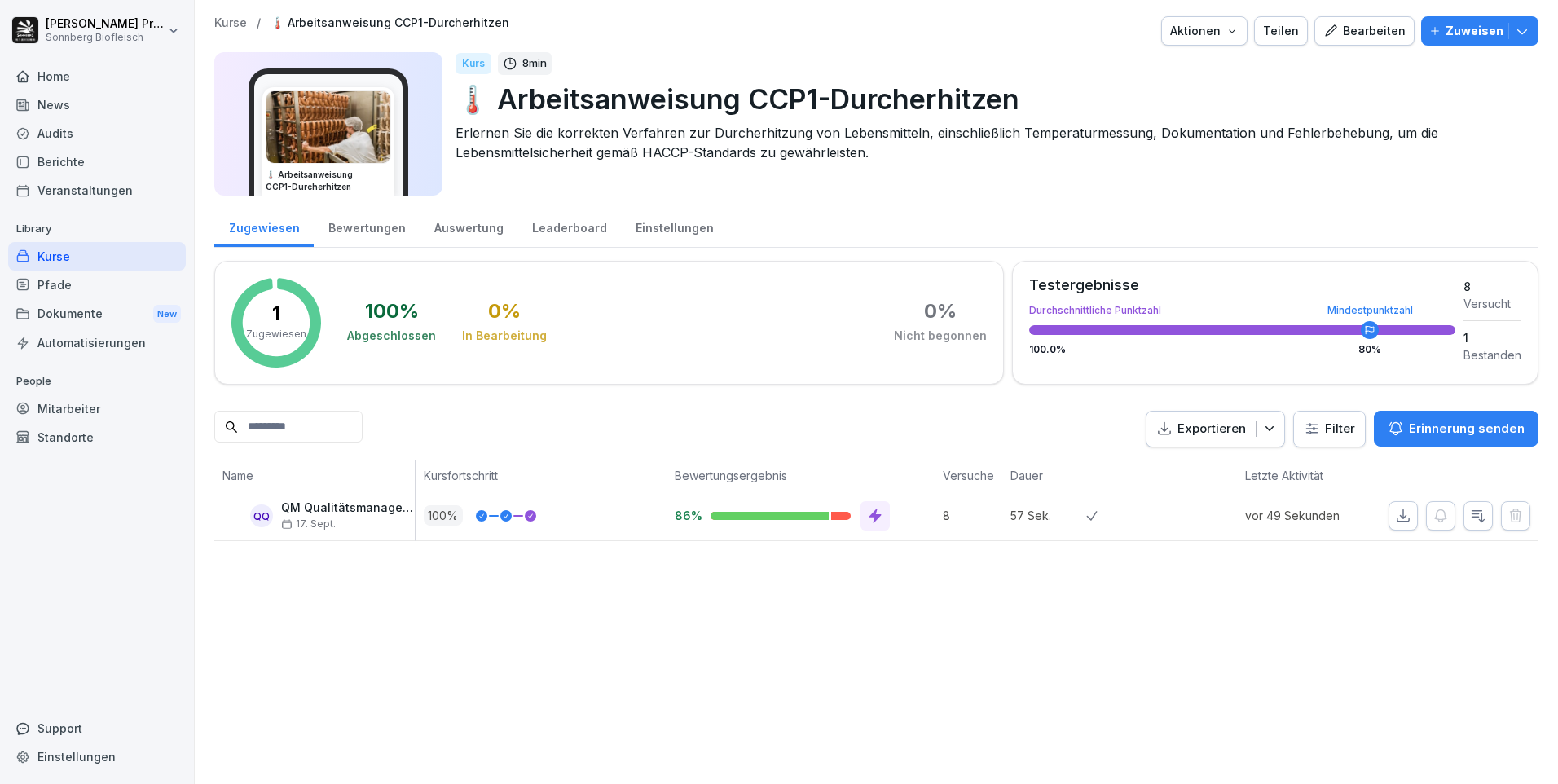
click at [370, 235] on div "Bewertungen" at bounding box center [366, 226] width 106 height 41
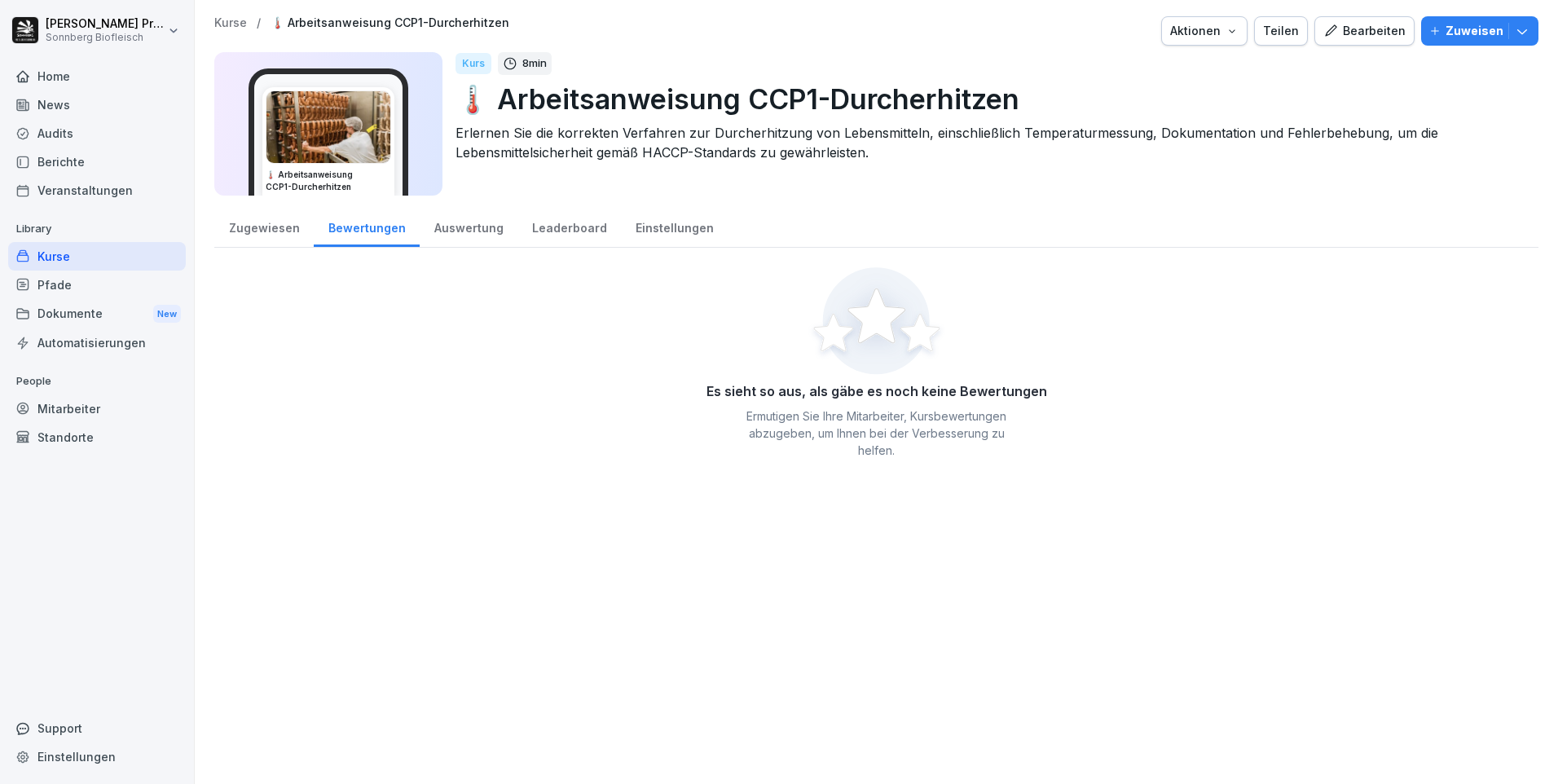
click at [448, 229] on div "Auswertung" at bounding box center [468, 226] width 98 height 41
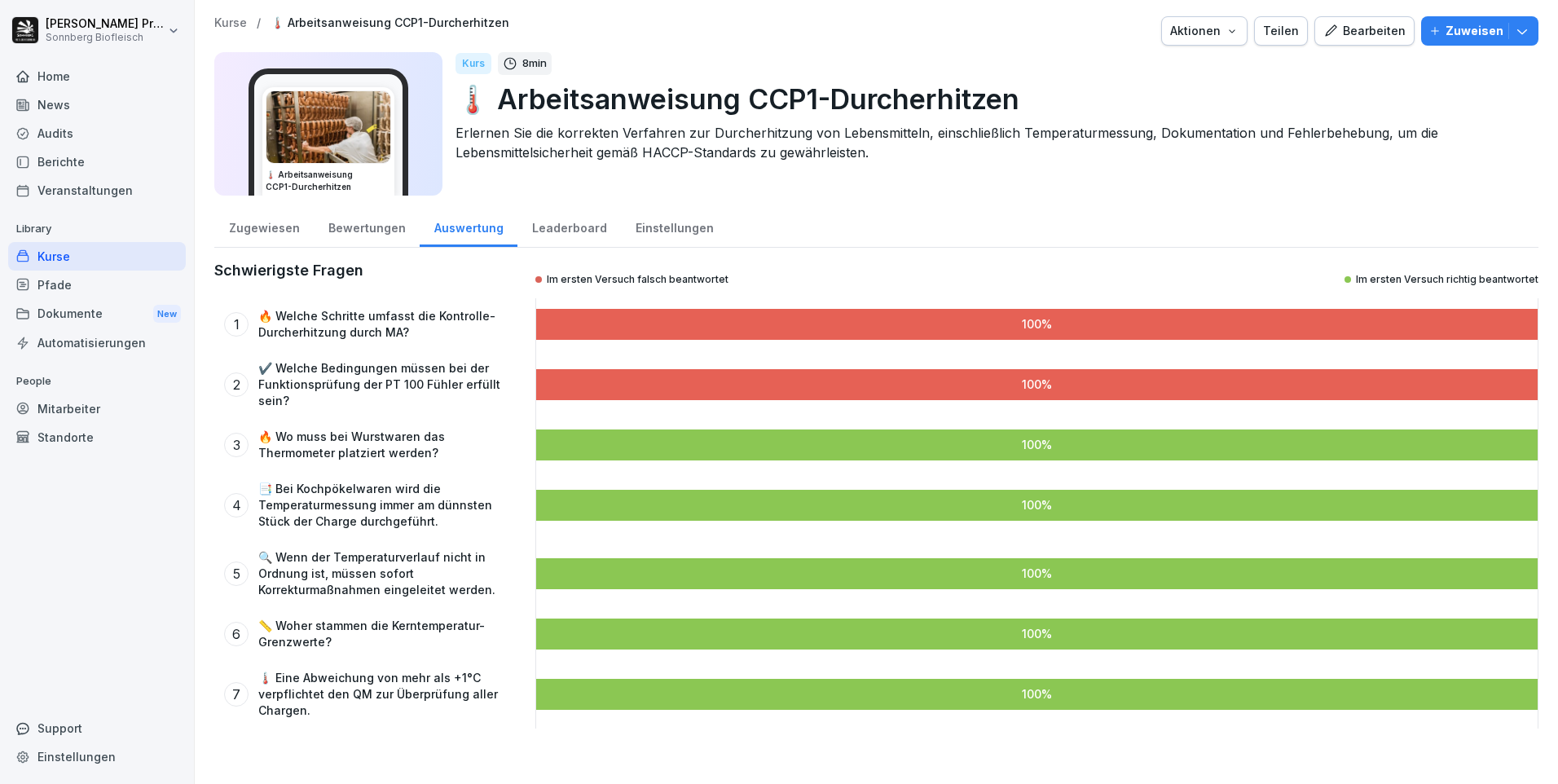
click at [279, 228] on div "Zugewiesen" at bounding box center [263, 226] width 99 height 41
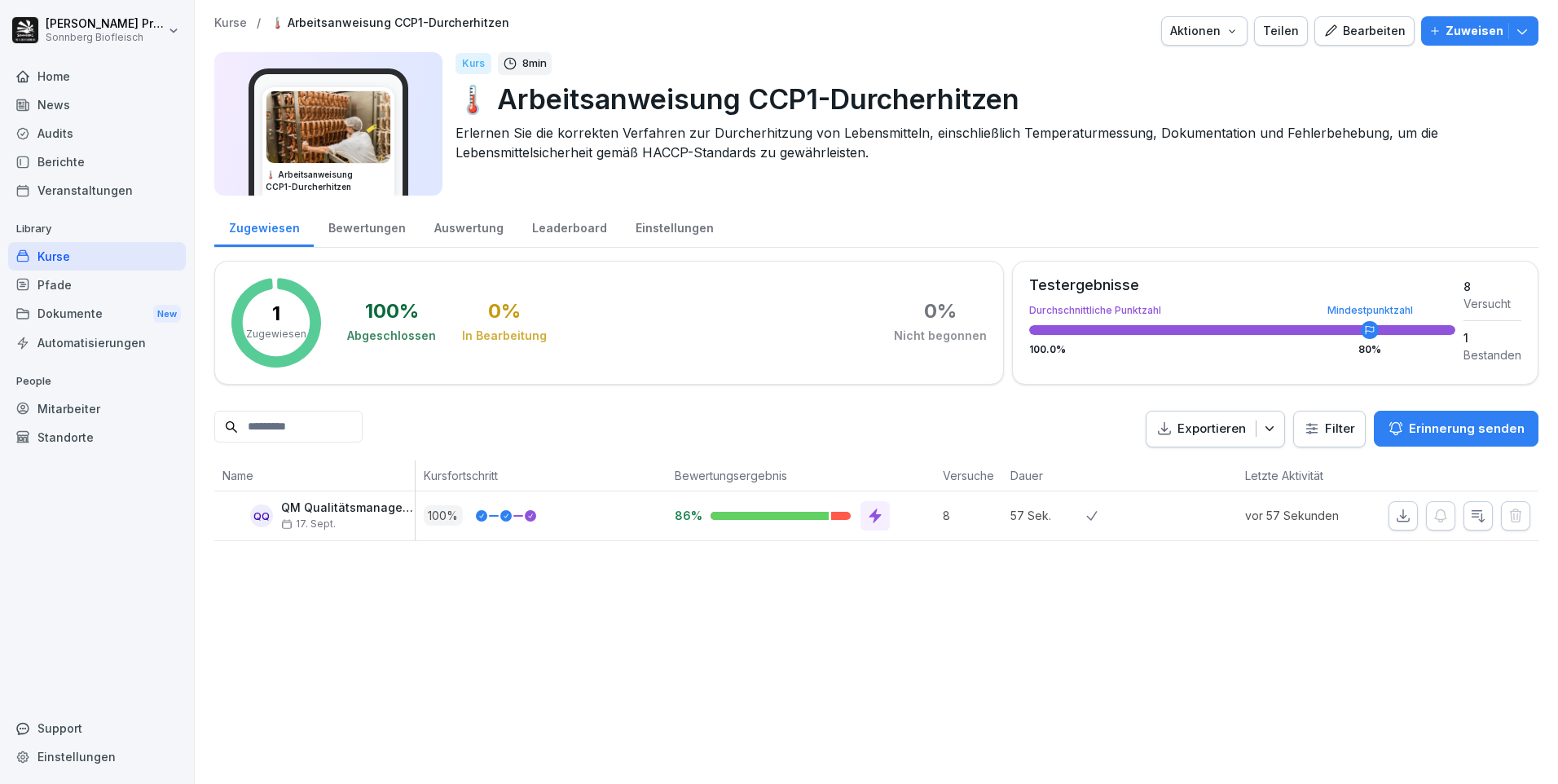
click at [109, 411] on div "Mitarbeiter" at bounding box center [97, 408] width 178 height 28
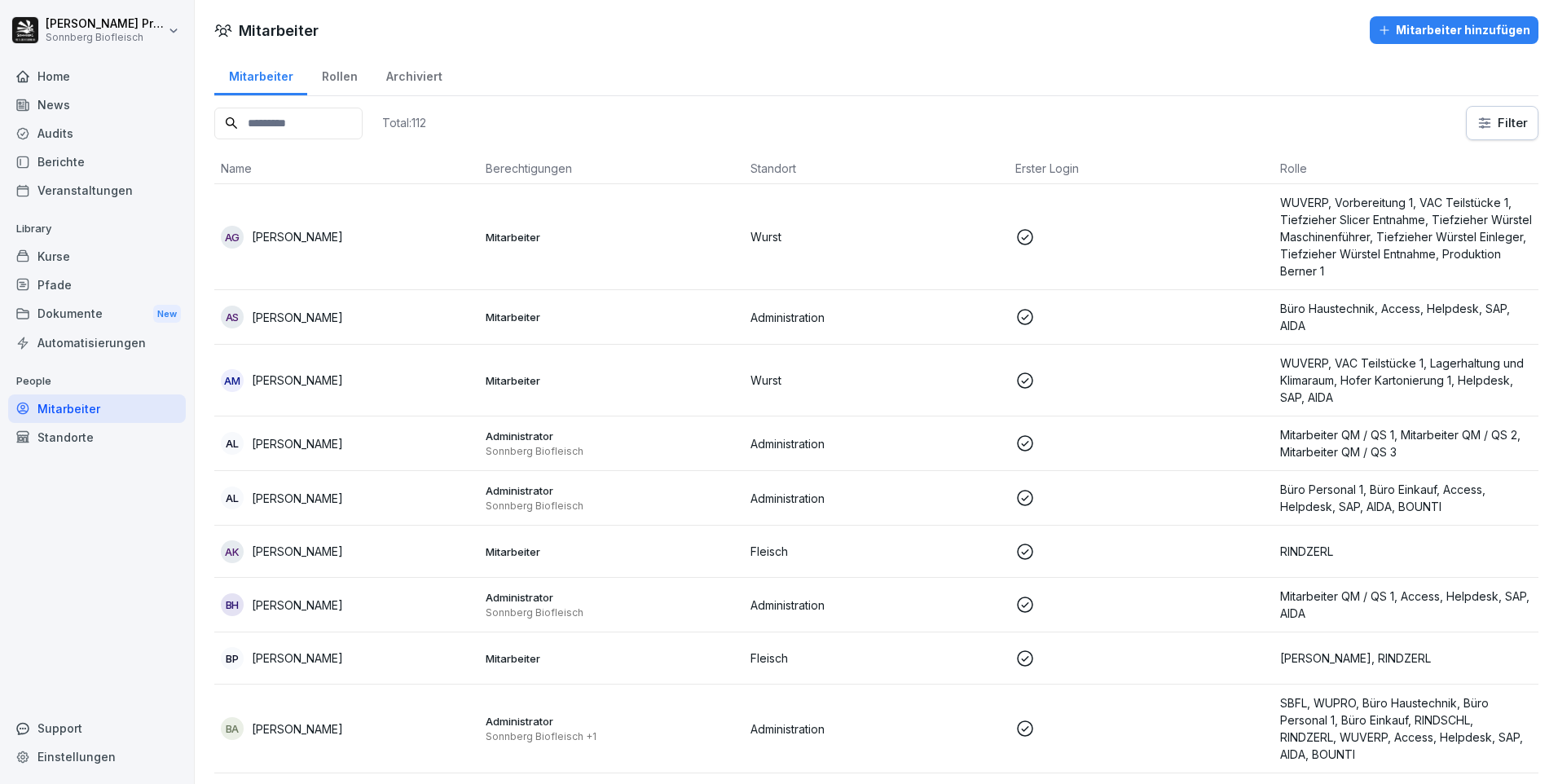
click at [275, 122] on input at bounding box center [288, 123] width 149 height 32
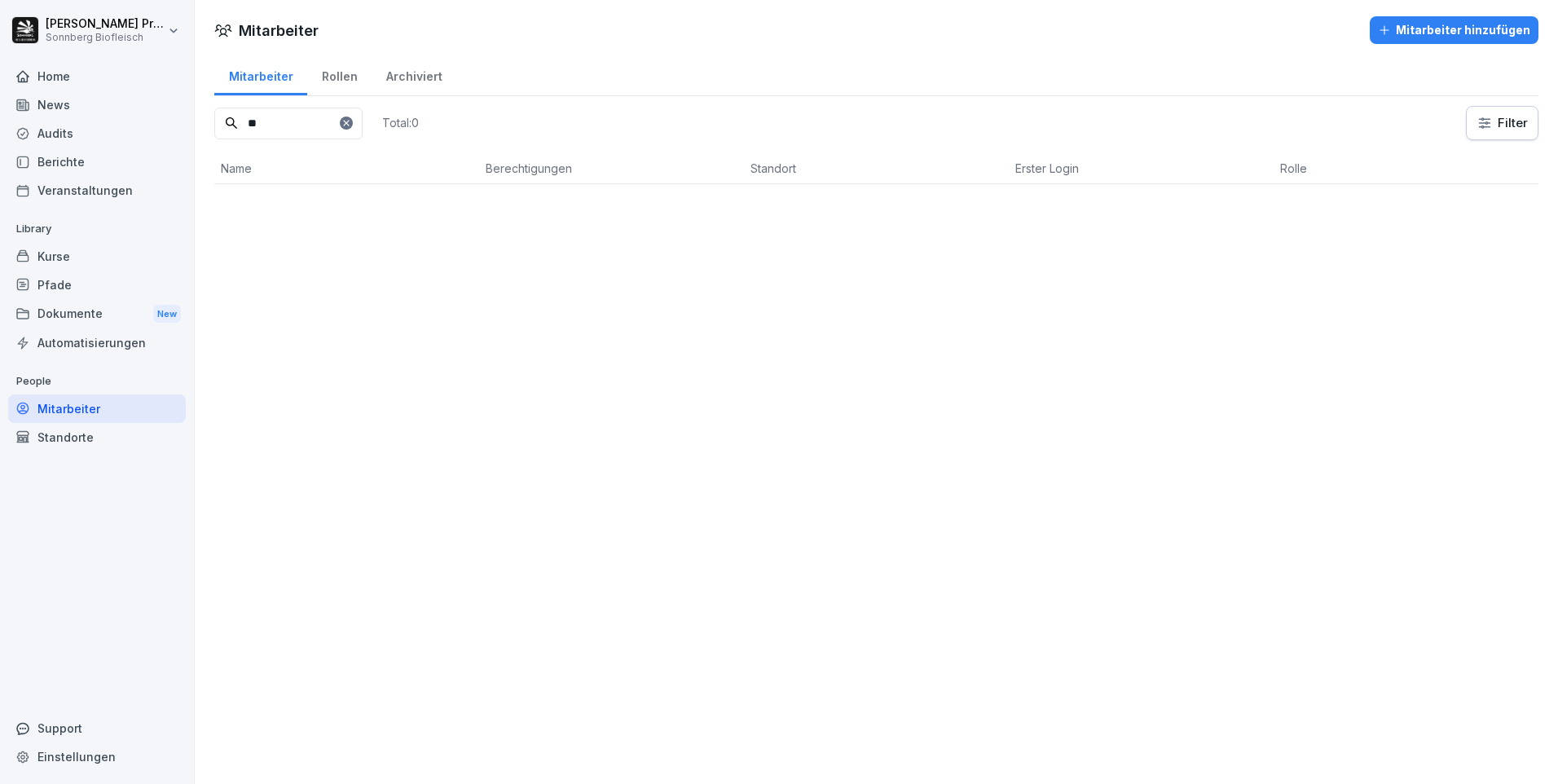
type input "*"
click at [282, 118] on input "*****" at bounding box center [288, 123] width 149 height 32
type input "*"
click at [296, 122] on input "***" at bounding box center [288, 123] width 149 height 32
type input "*"
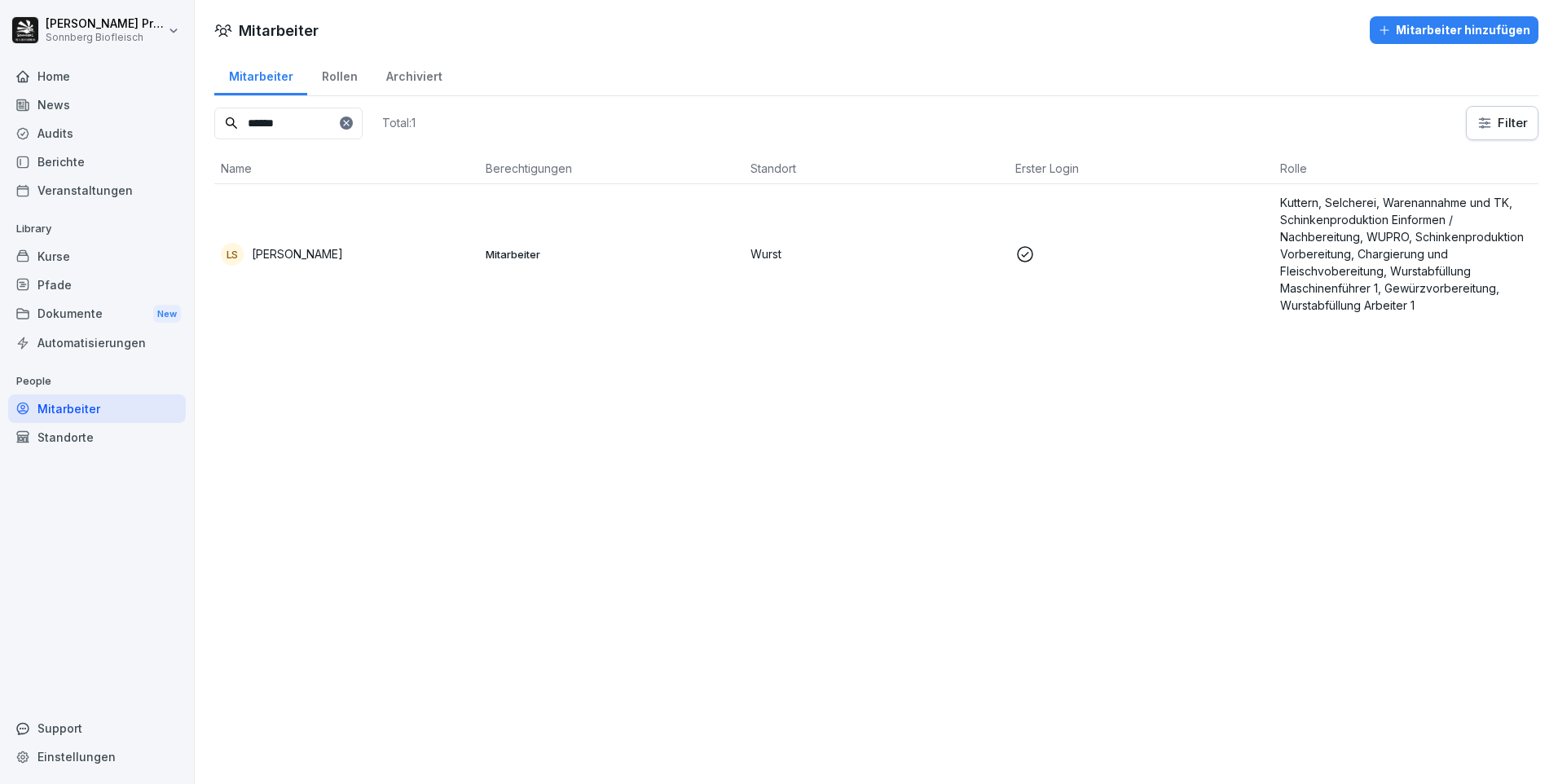
click at [313, 123] on input "******" at bounding box center [288, 123] width 149 height 32
type input "*"
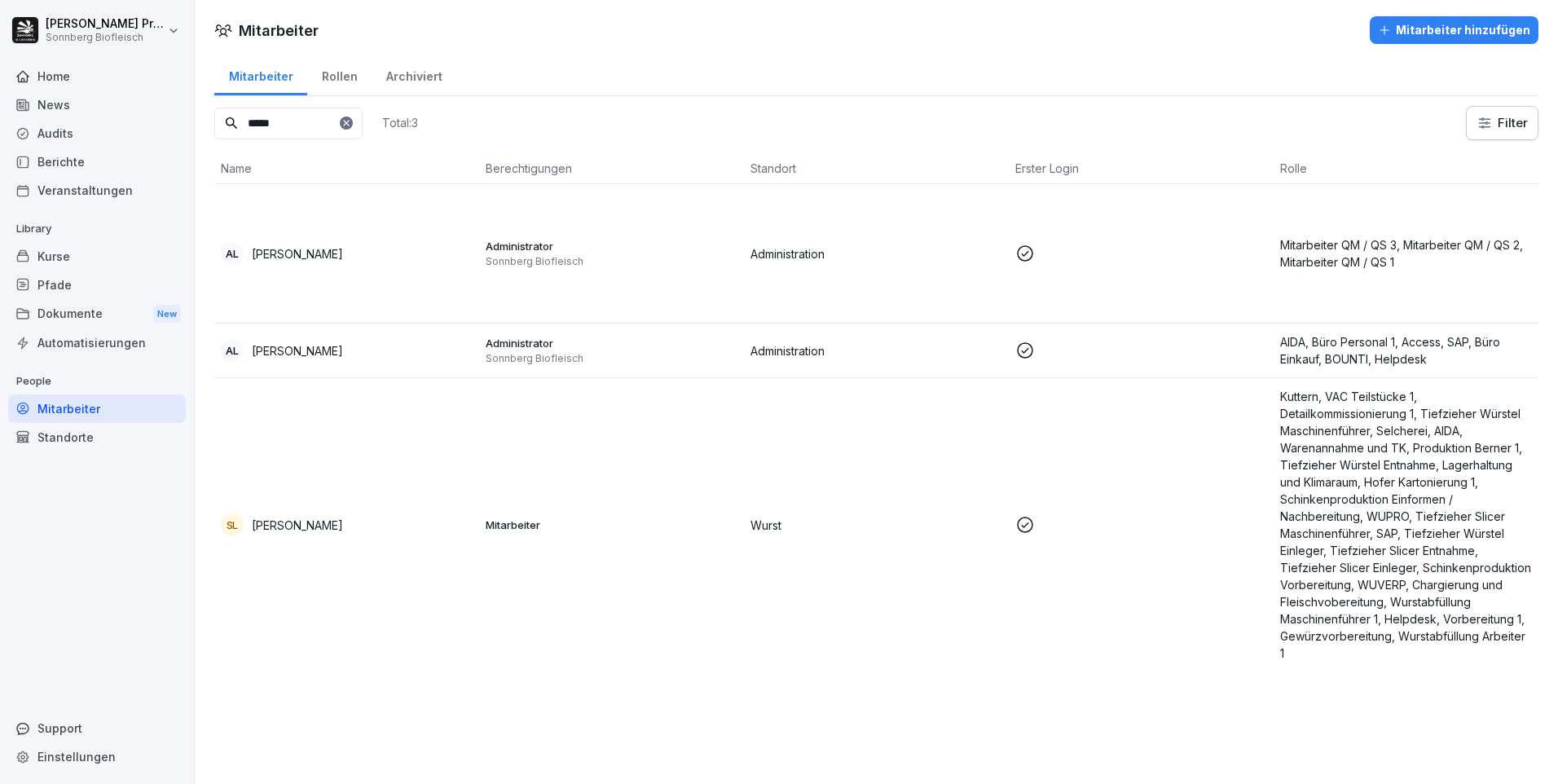
click at [301, 123] on input "*****" at bounding box center [288, 123] width 149 height 32
type input "*"
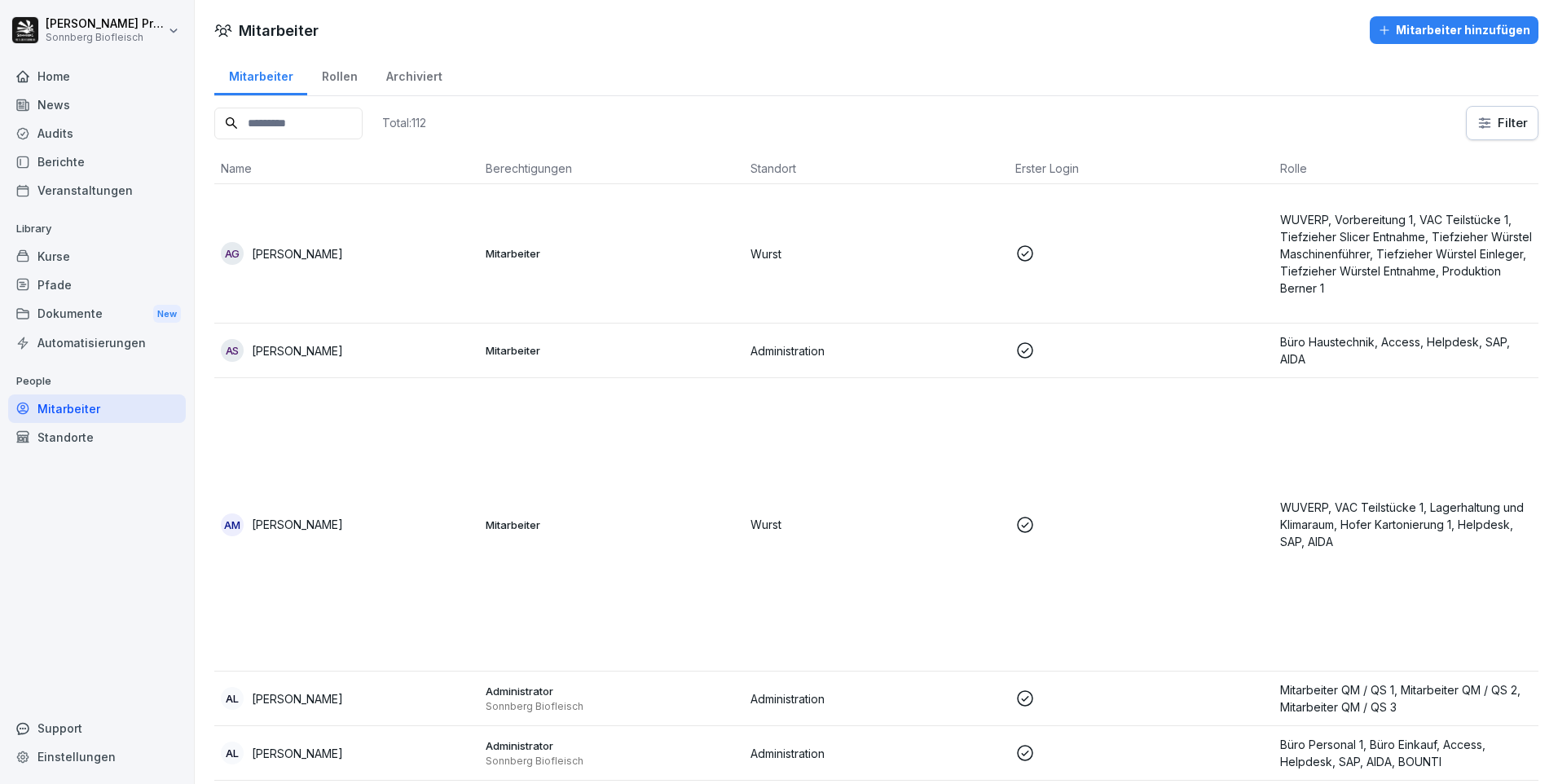
click at [317, 135] on input at bounding box center [288, 123] width 149 height 32
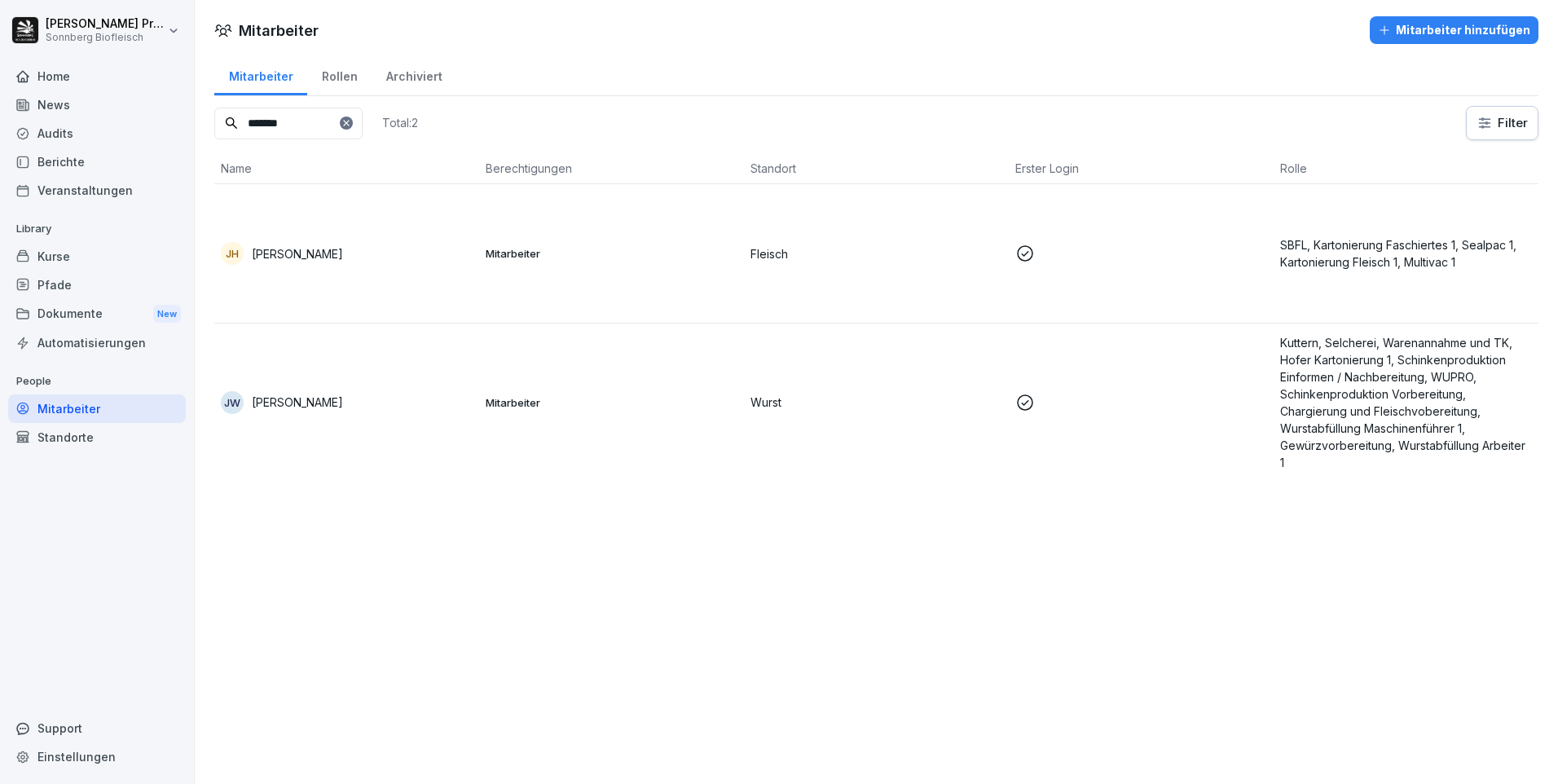
type input "*******"
